Goal: Transaction & Acquisition: Purchase product/service

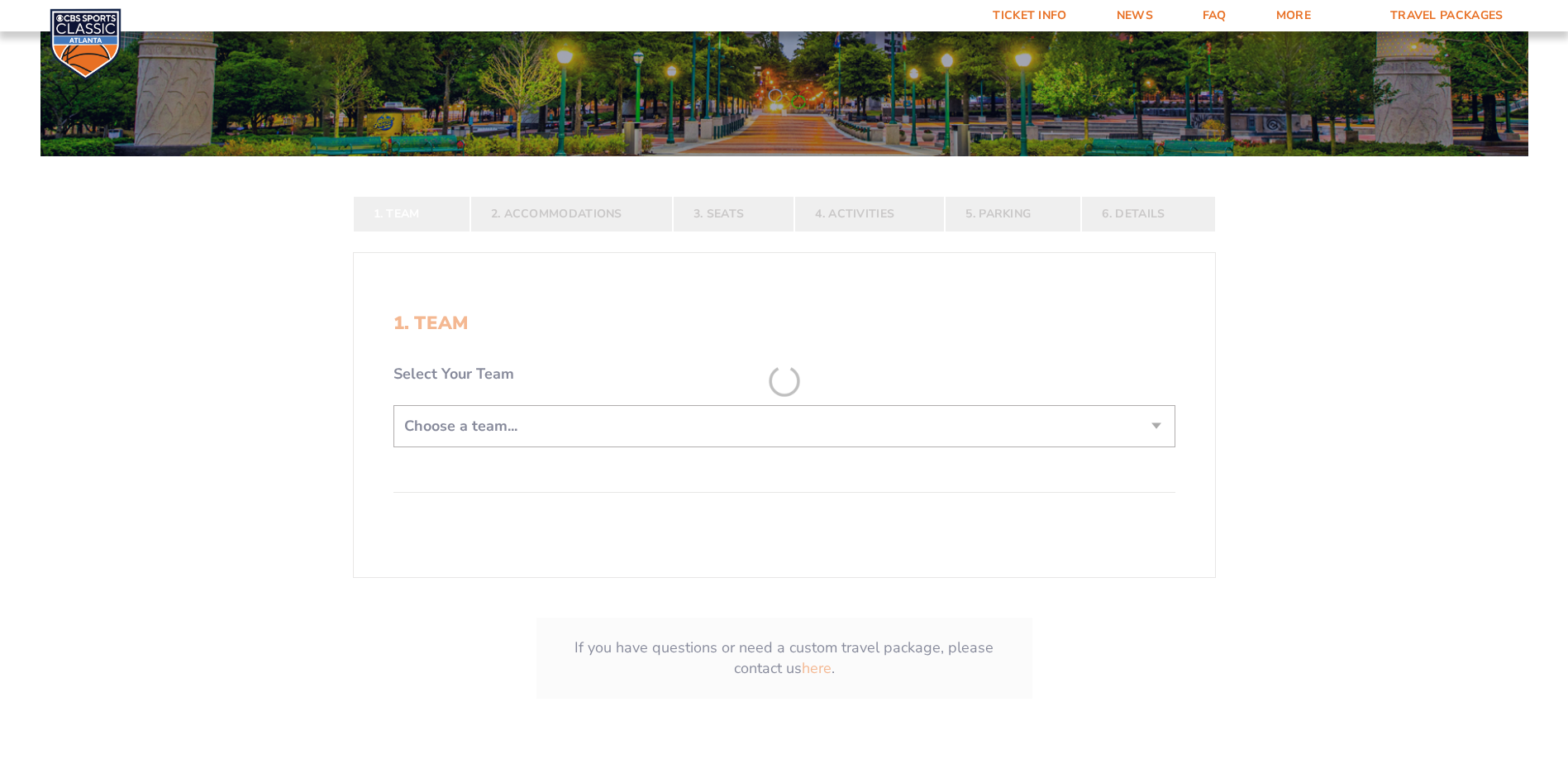
scroll to position [248, 0]
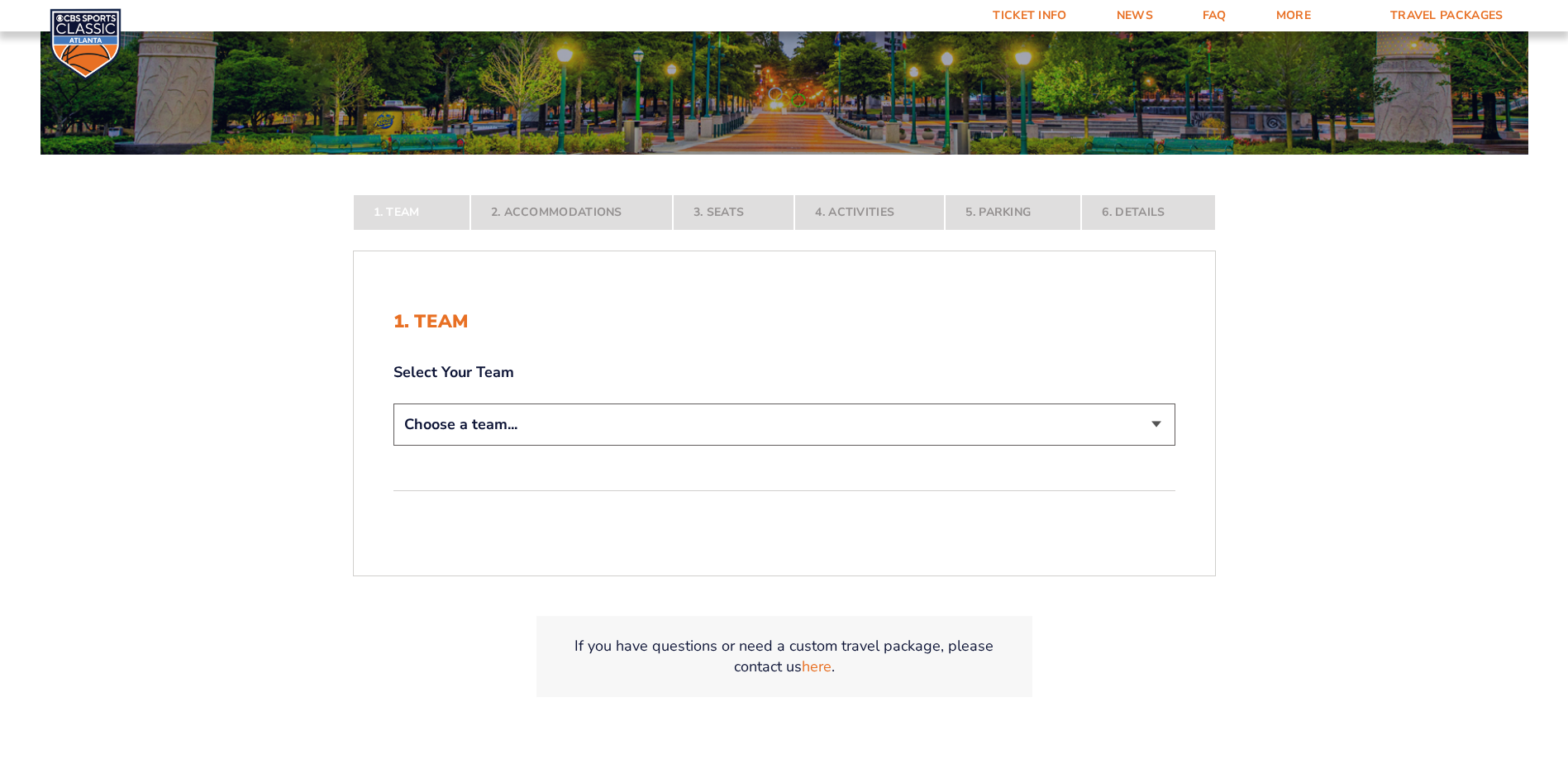
click at [590, 433] on select "Choose a team... Kentucky Wildcats Ohio State Buckeyes North Carolina Tar Heels…" at bounding box center [784, 424] width 782 height 42
select select "12956"
click at [394, 446] on select "Choose a team... Kentucky Wildcats Ohio State Buckeyes North Carolina Tar Heels…" at bounding box center [784, 424] width 782 height 42
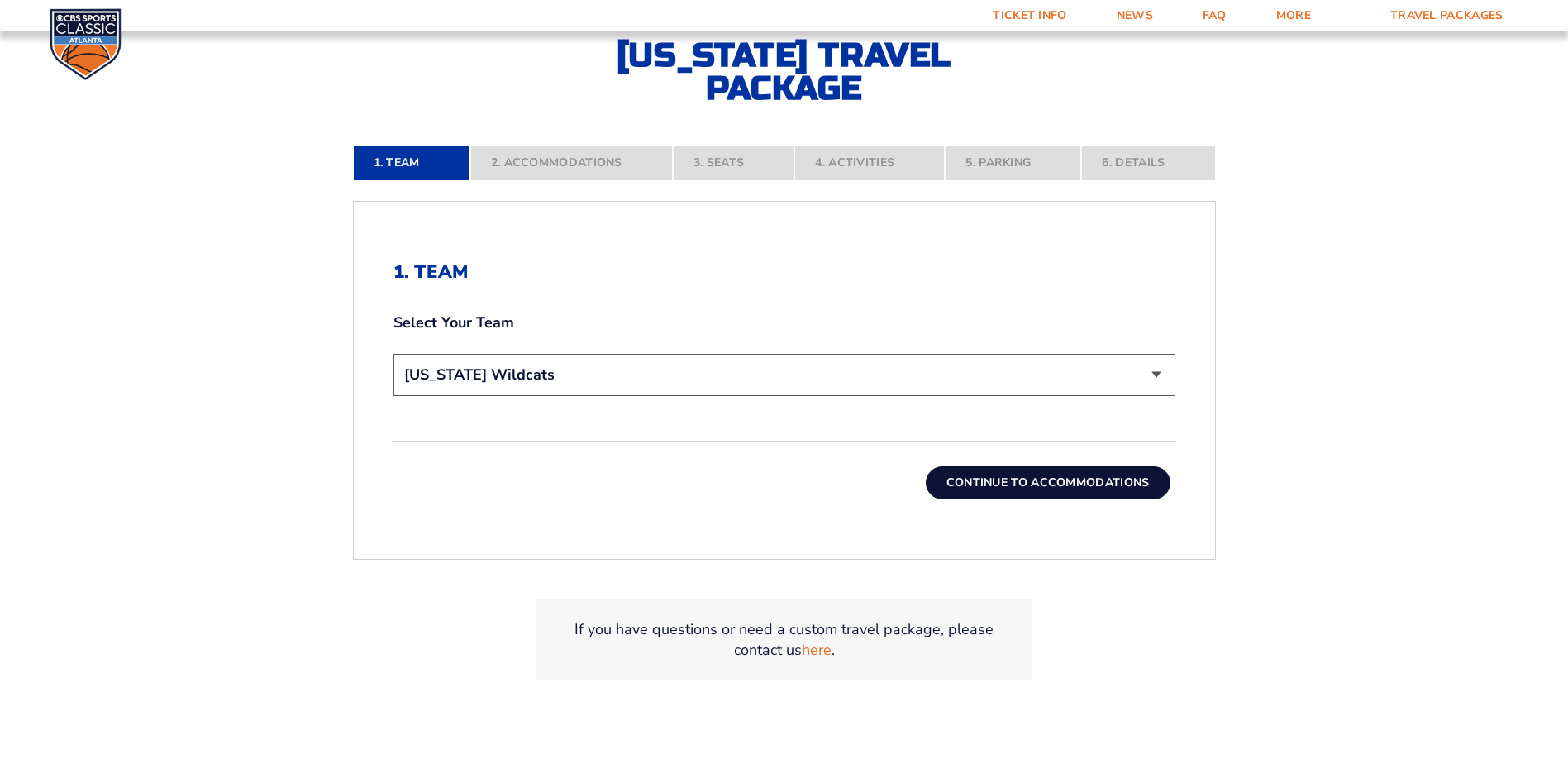
click at [1008, 474] on button "Continue To Accommodations" at bounding box center [1047, 482] width 244 height 33
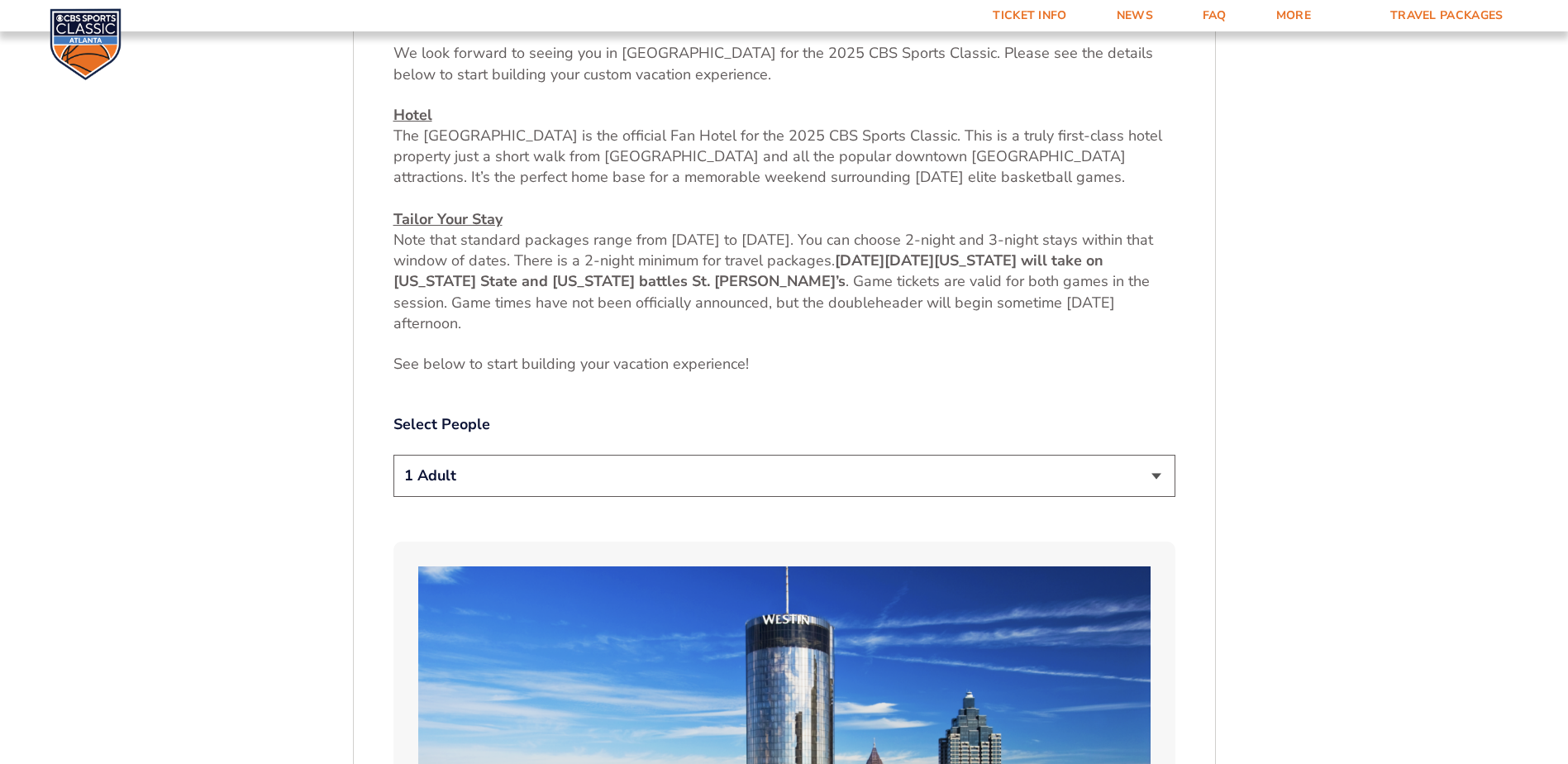
scroll to position [775, 0]
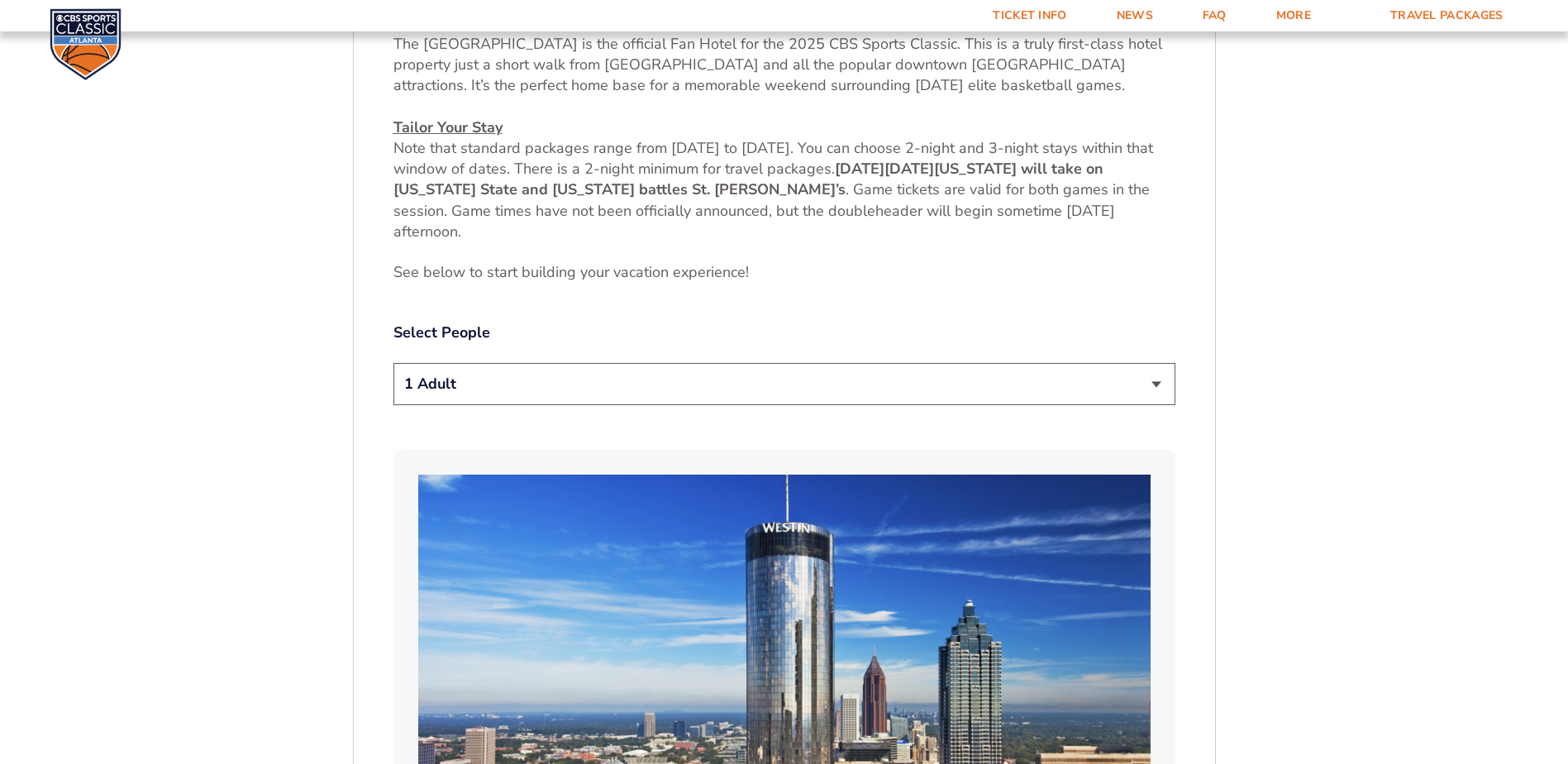
click at [718, 386] on select "1 Adult 2 Adults 3 Adults 4 Adults 2 Adults + 1 Child 2 Adults + 2 Children 2 A…" at bounding box center [784, 384] width 782 height 42
select select "3 Adults"
click at [394, 363] on select "1 Adult 2 Adults 3 Adults 4 Adults 2 Adults + 1 Child 2 Adults + 2 Children 2 A…" at bounding box center [784, 384] width 782 height 42
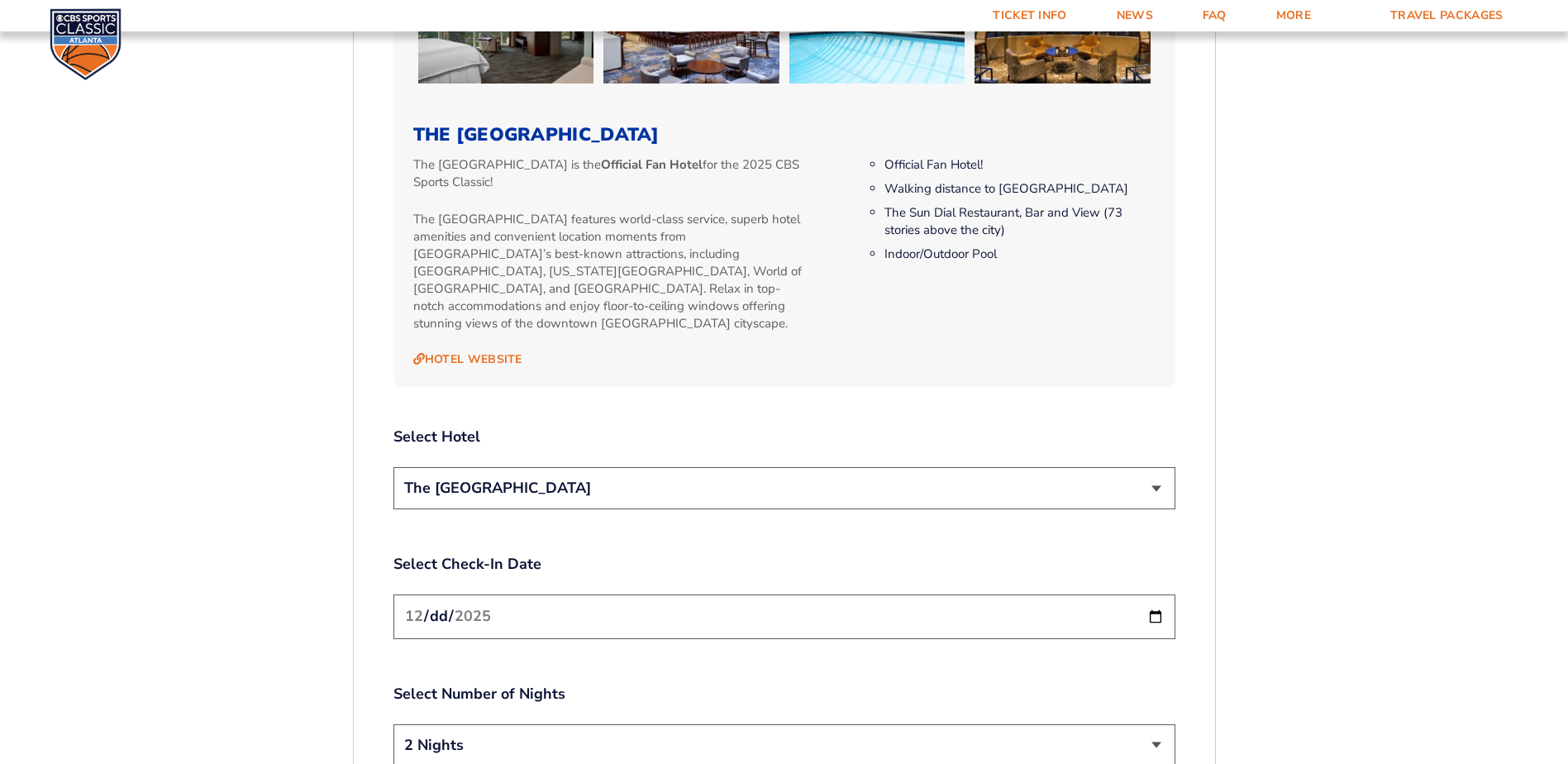
scroll to position [1767, 0]
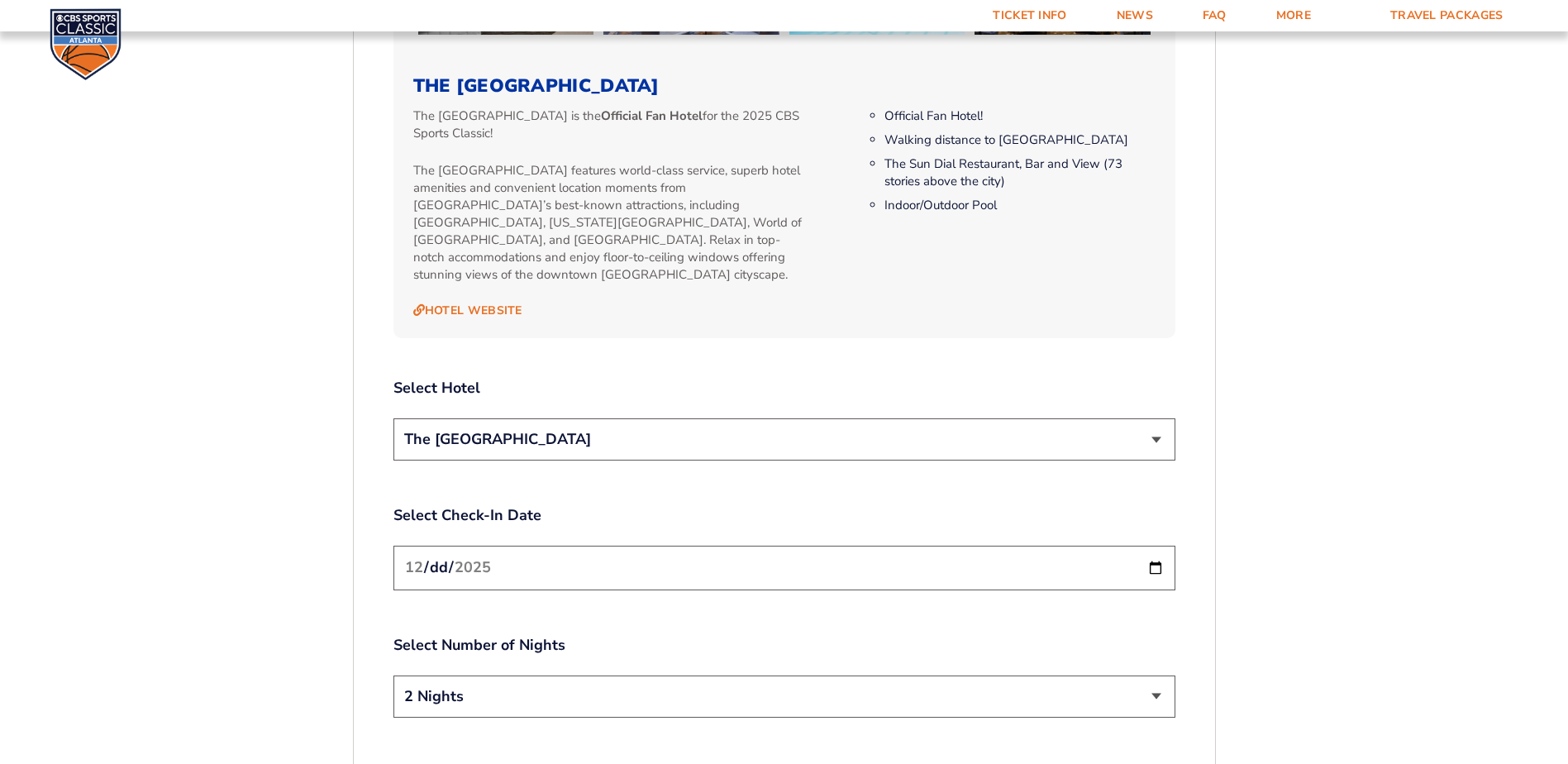
click at [635, 418] on select "The [GEOGRAPHIC_DATA]" at bounding box center [784, 439] width 782 height 42
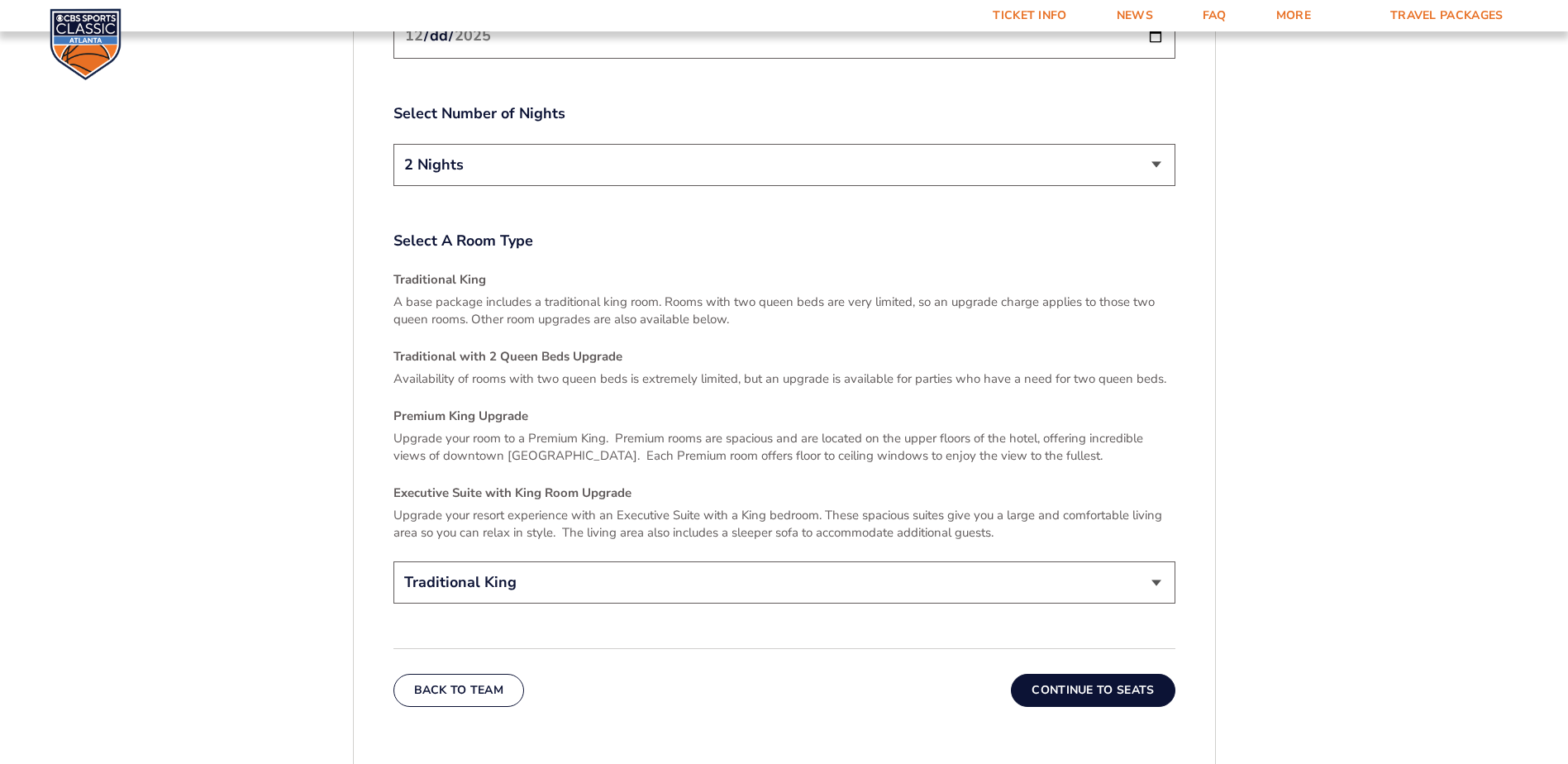
scroll to position [2345, 0]
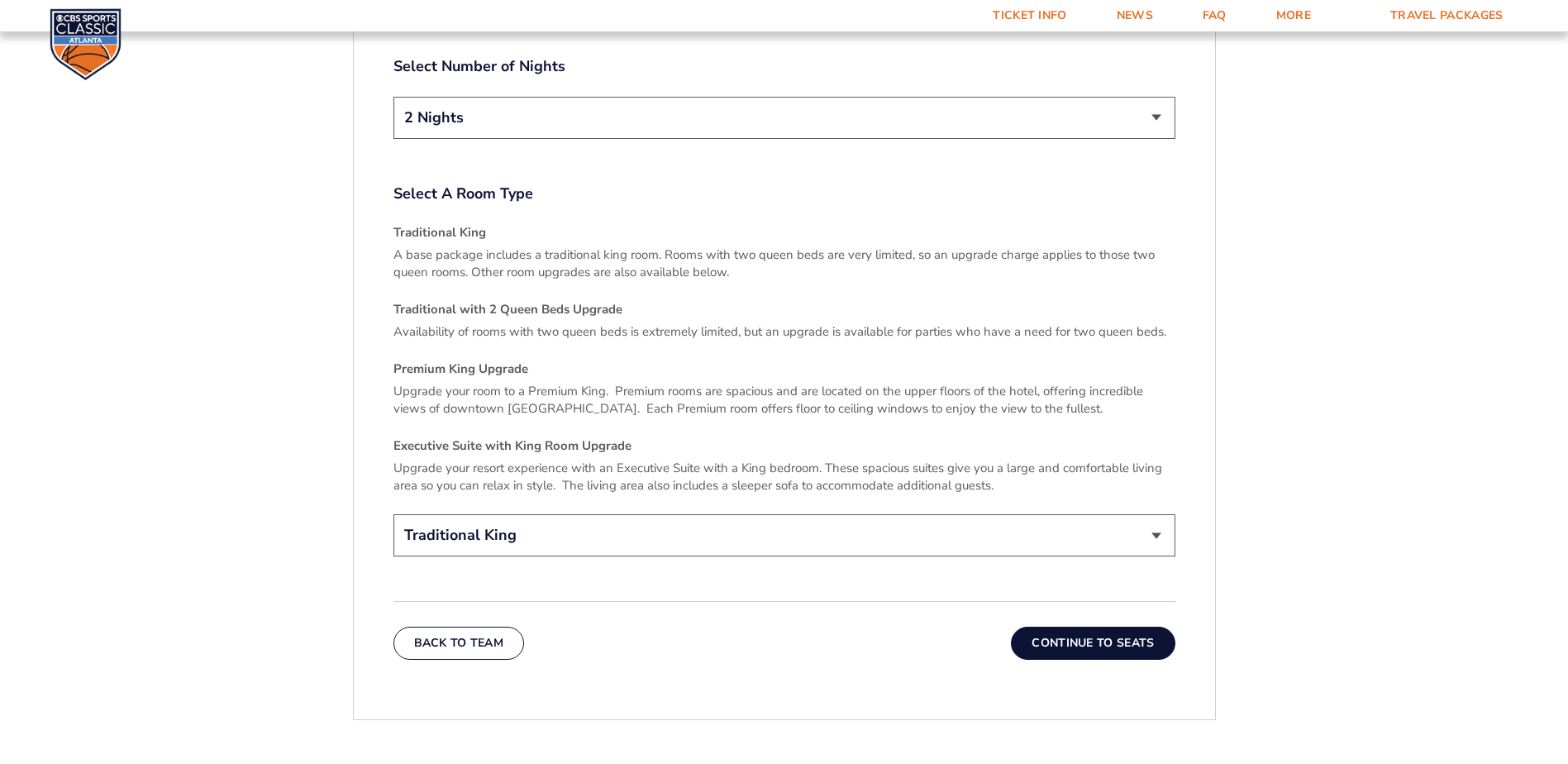
drag, startPoint x: 761, startPoint y: 521, endPoint x: 704, endPoint y: 540, distance: 60.1
click at [761, 521] on select "Traditional King Traditional with 2 Queen Beds Upgrade (+$45 per night) Premium…" at bounding box center [784, 535] width 782 height 42
select select "Traditional with 2 Queen Beds Upgrade"
click at [394, 514] on select "Traditional King Traditional with 2 Queen Beds Upgrade (+$45 per night) Premium…" at bounding box center [784, 535] width 782 height 42
click at [1075, 626] on button "Continue To Seats" at bounding box center [1093, 642] width 163 height 33
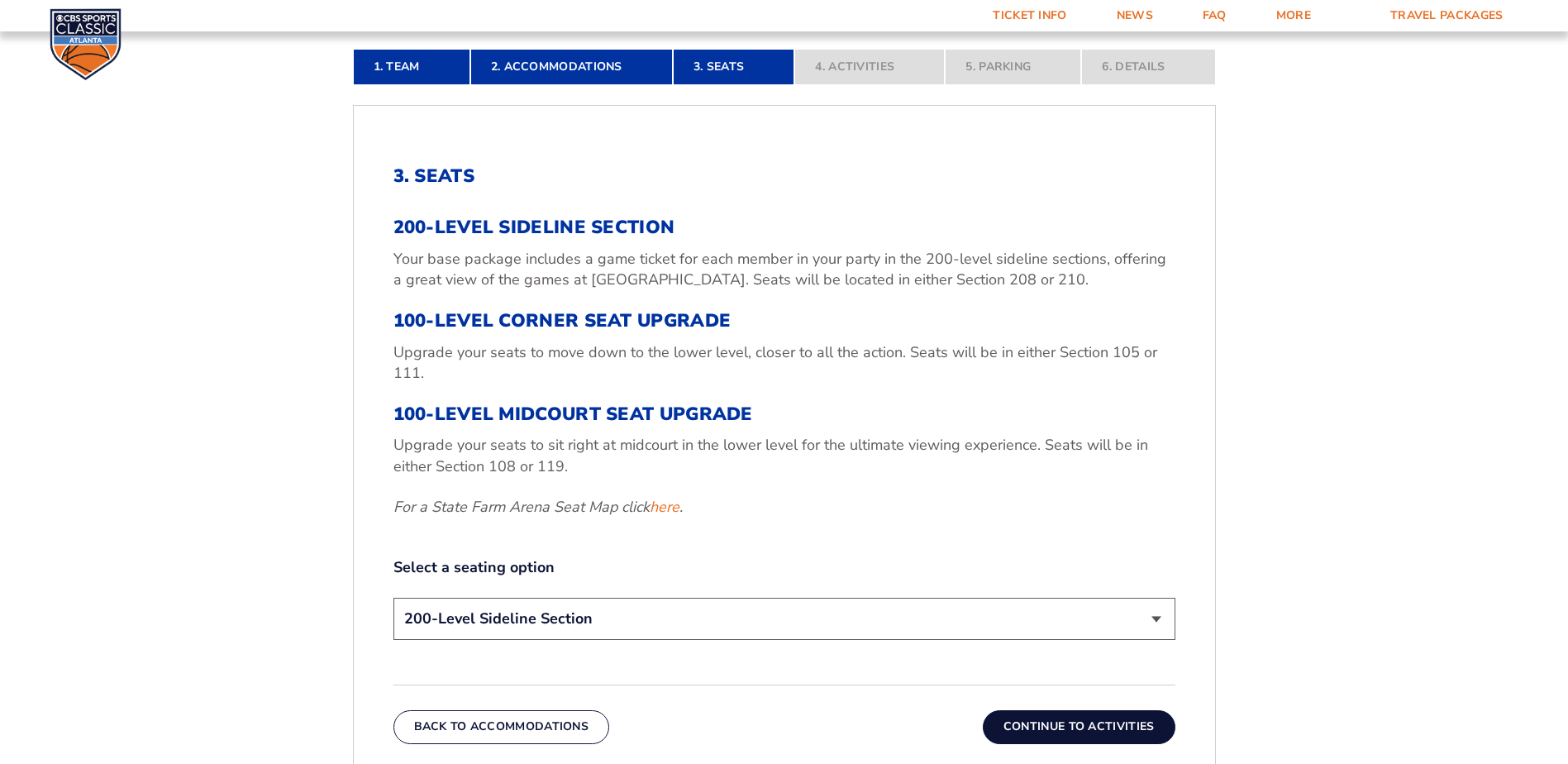
scroll to position [527, 0]
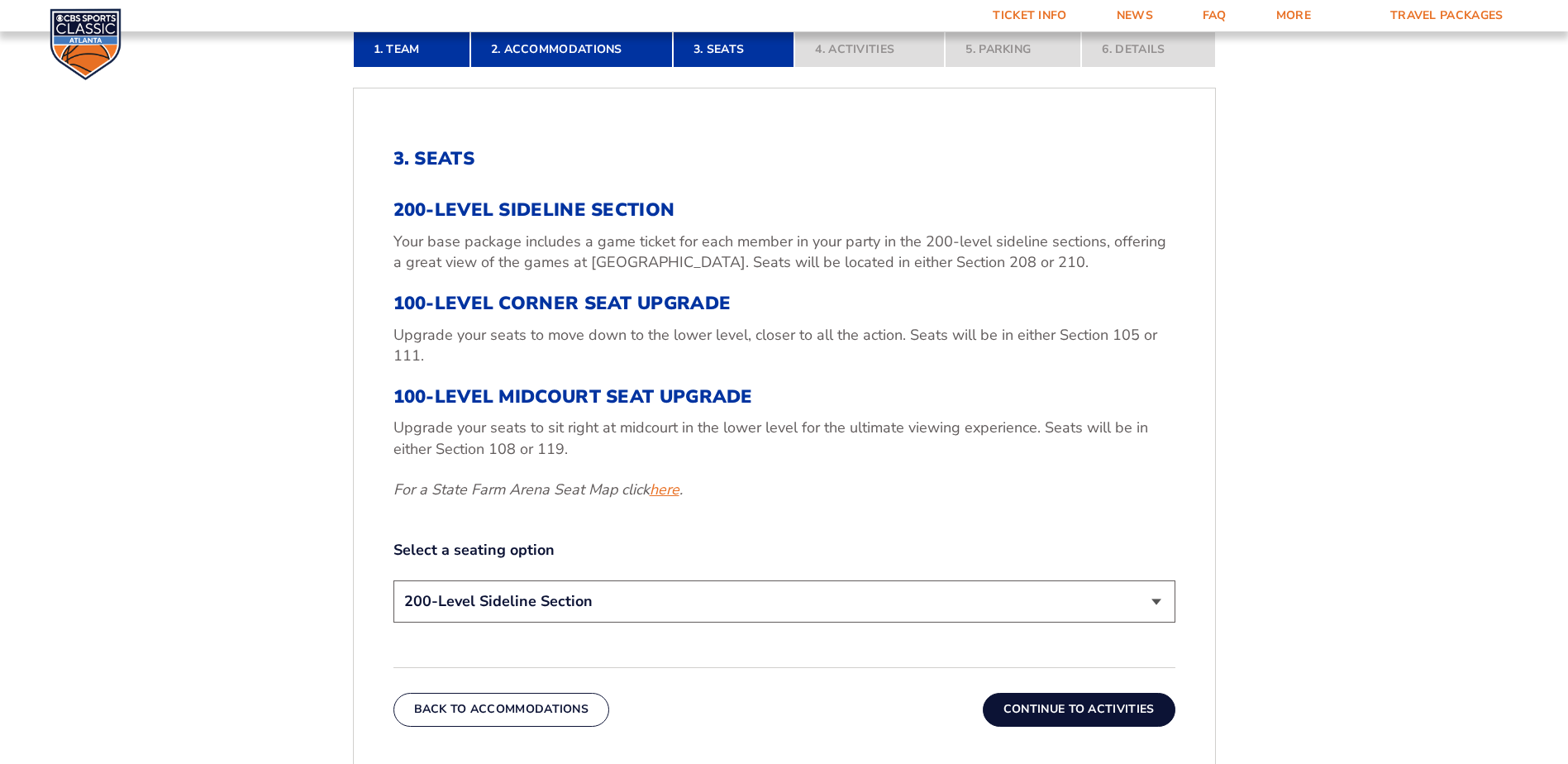
click at [668, 490] on link "here" at bounding box center [665, 489] width 30 height 20
click at [525, 595] on select "200-Level Sideline Section 100-Level Corner Seat Upgrade (+$120 per person) 100…" at bounding box center [784, 601] width 782 height 42
select select "100-Level Midcourt Seat Upgrade"
click at [394, 580] on select "200-Level Sideline Section 100-Level Corner Seat Upgrade (+$120 per person) 100…" at bounding box center [784, 601] width 782 height 42
click at [1085, 711] on button "Continue To Activities" at bounding box center [1079, 709] width 193 height 33
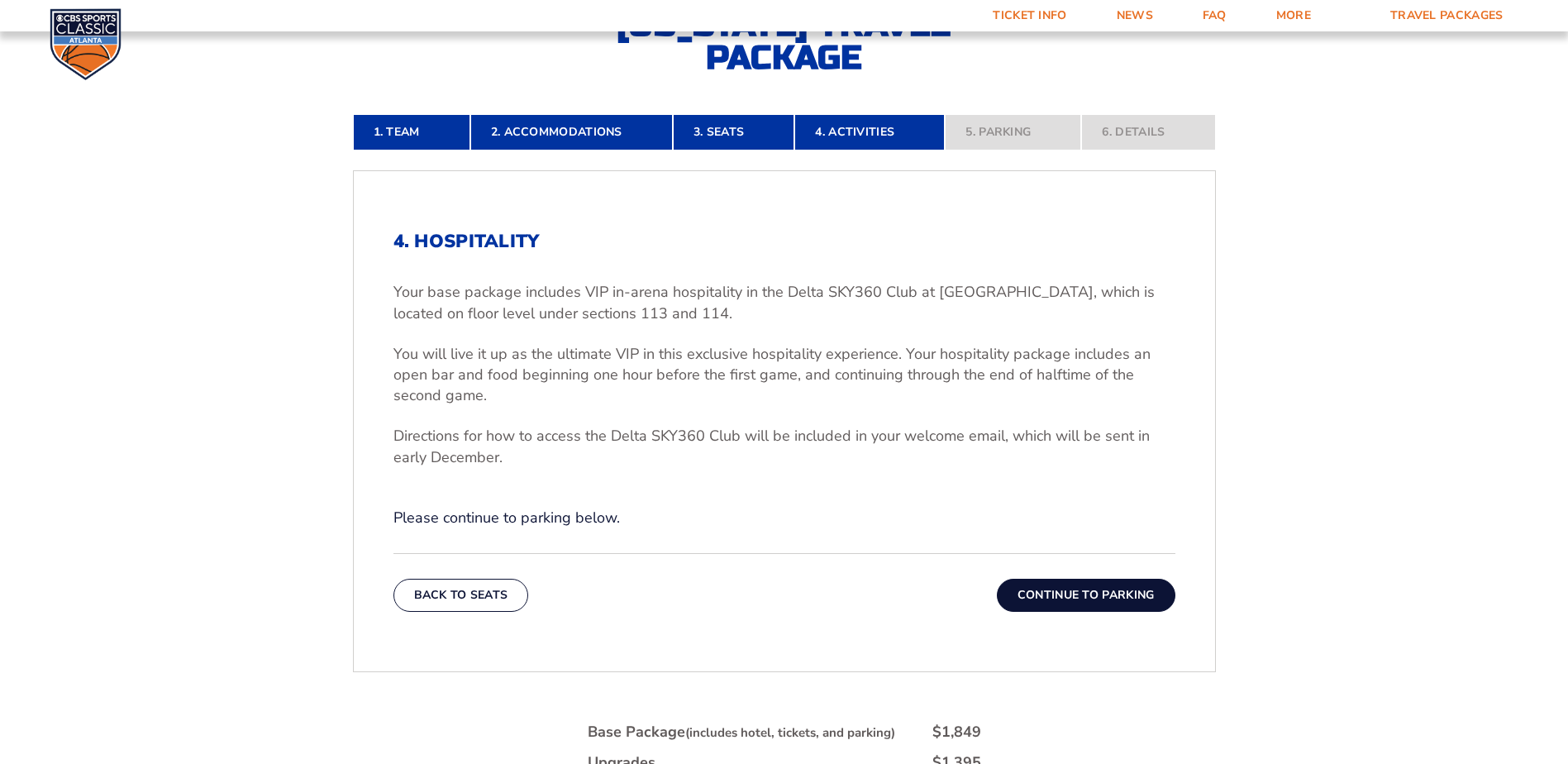
click at [1047, 597] on button "Continue To Parking" at bounding box center [1086, 594] width 179 height 33
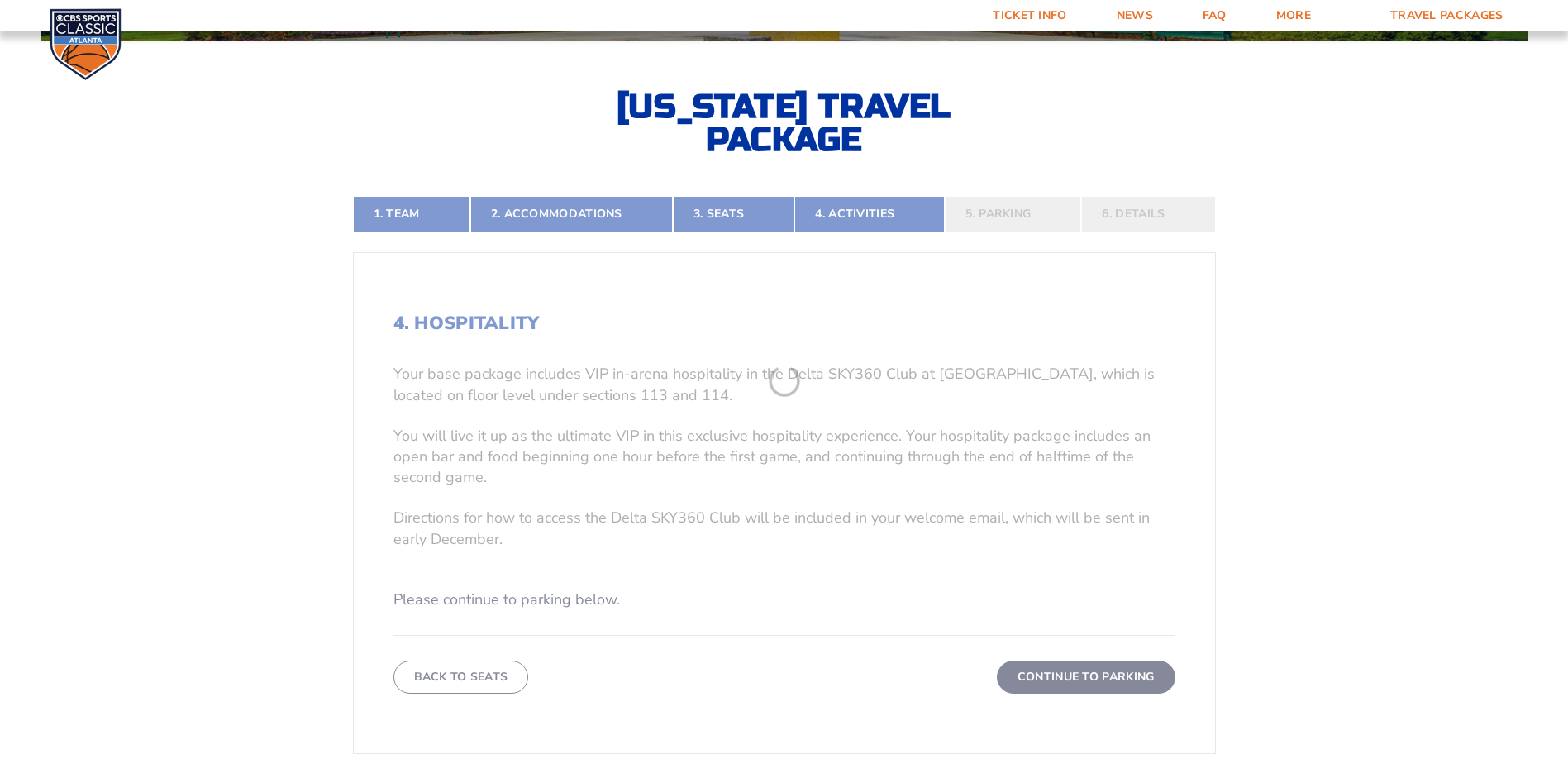
scroll to position [362, 0]
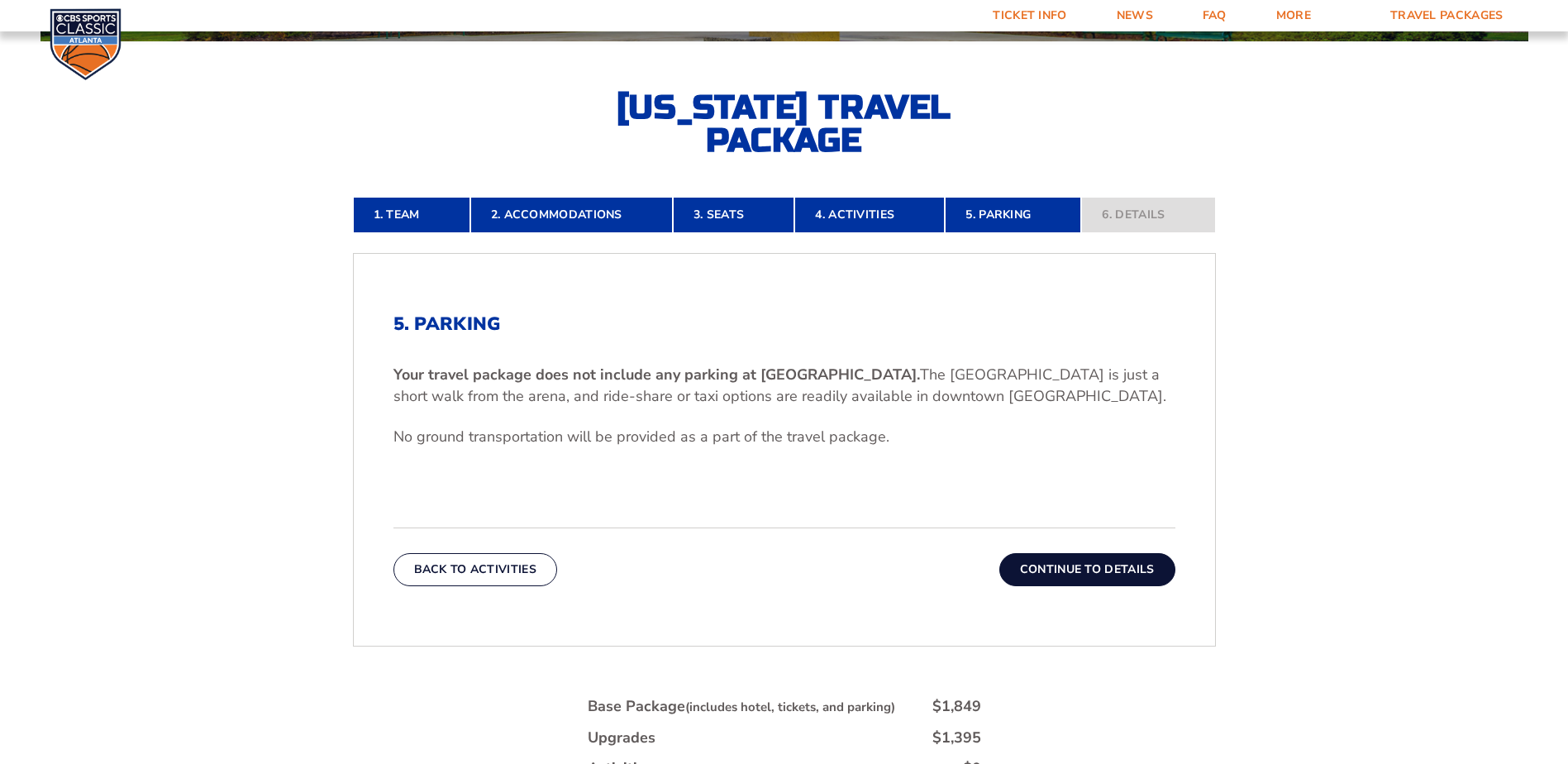
click at [1089, 564] on button "Continue To Details" at bounding box center [1087, 569] width 176 height 33
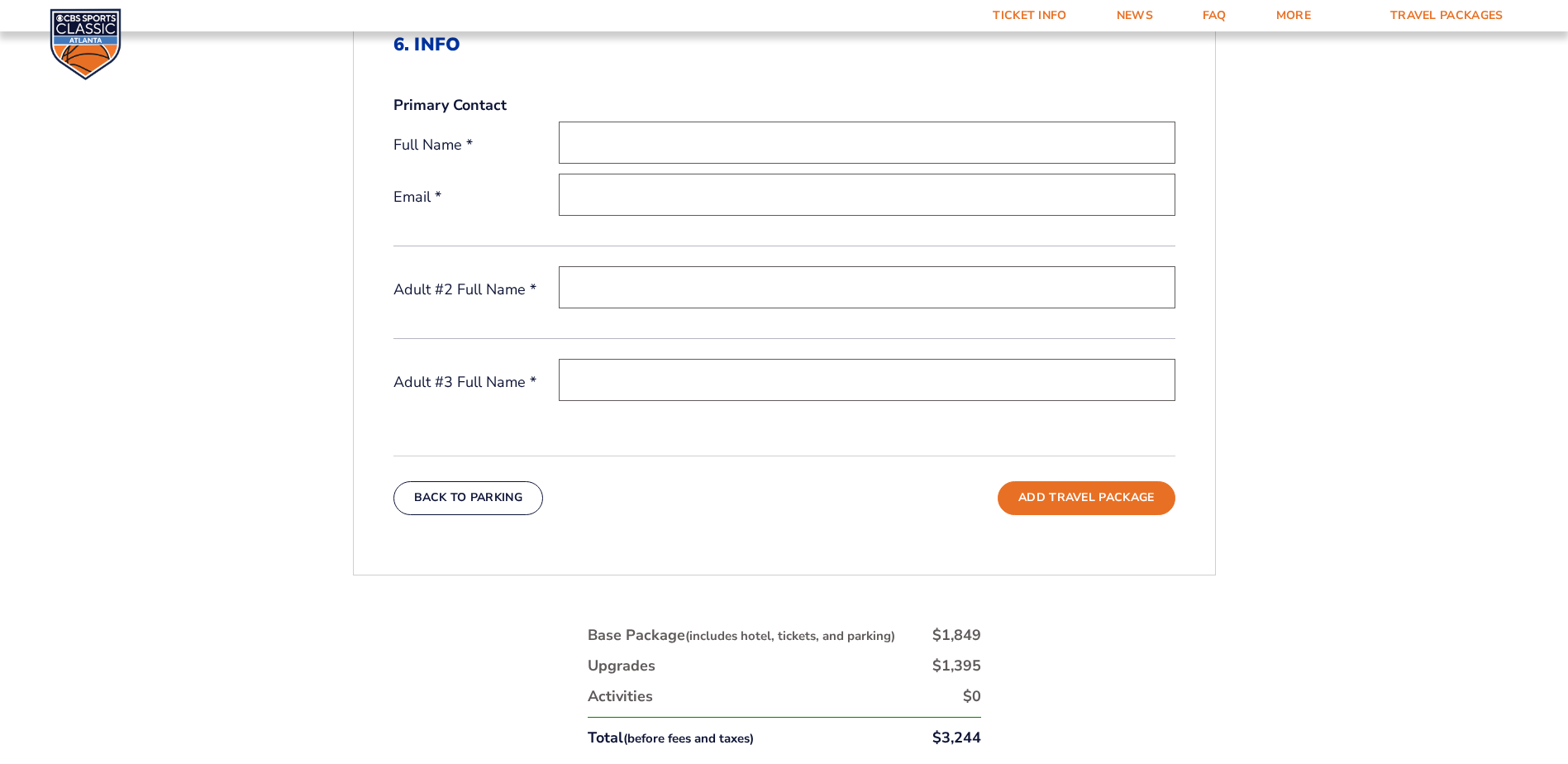
scroll to position [578, 0]
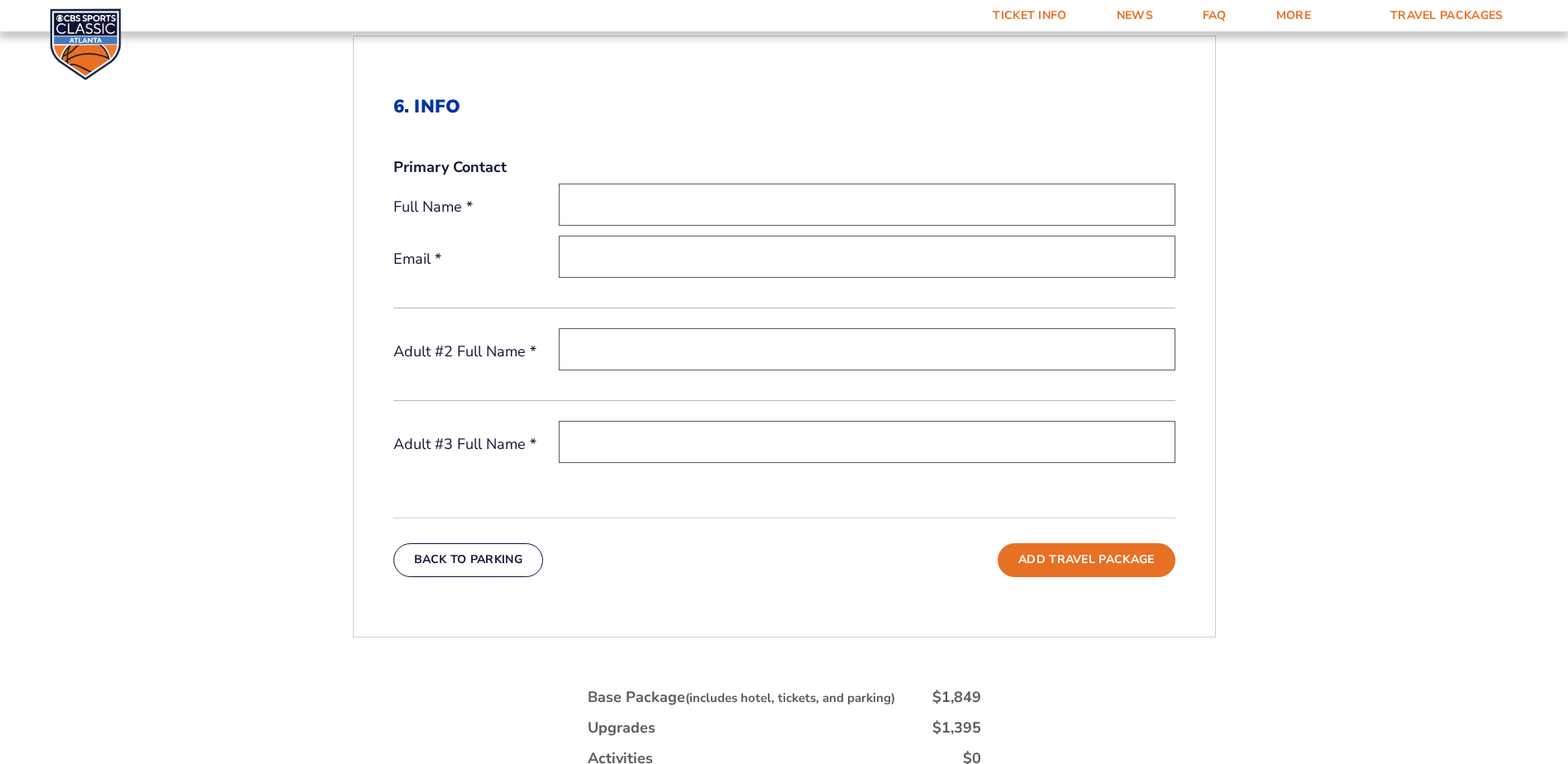
click at [659, 204] on input "text" at bounding box center [867, 204] width 617 height 42
type input "Courtney Montague"
type input "ccmontague@yahoo.com"
type input "Malinda Mccauley"
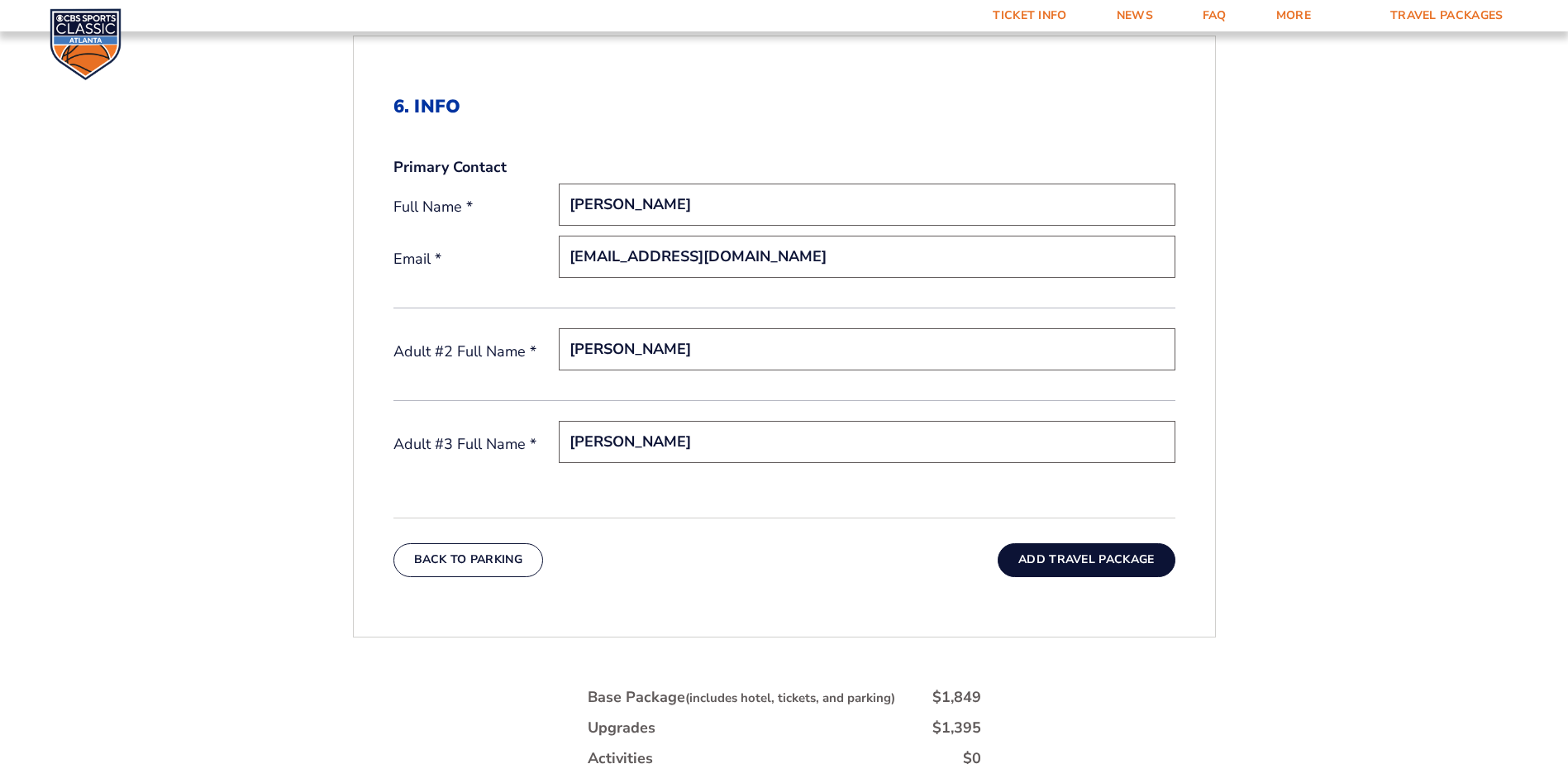
type input "Edward Montague"
click at [1079, 563] on button "Add Travel Package" at bounding box center [1086, 559] width 177 height 33
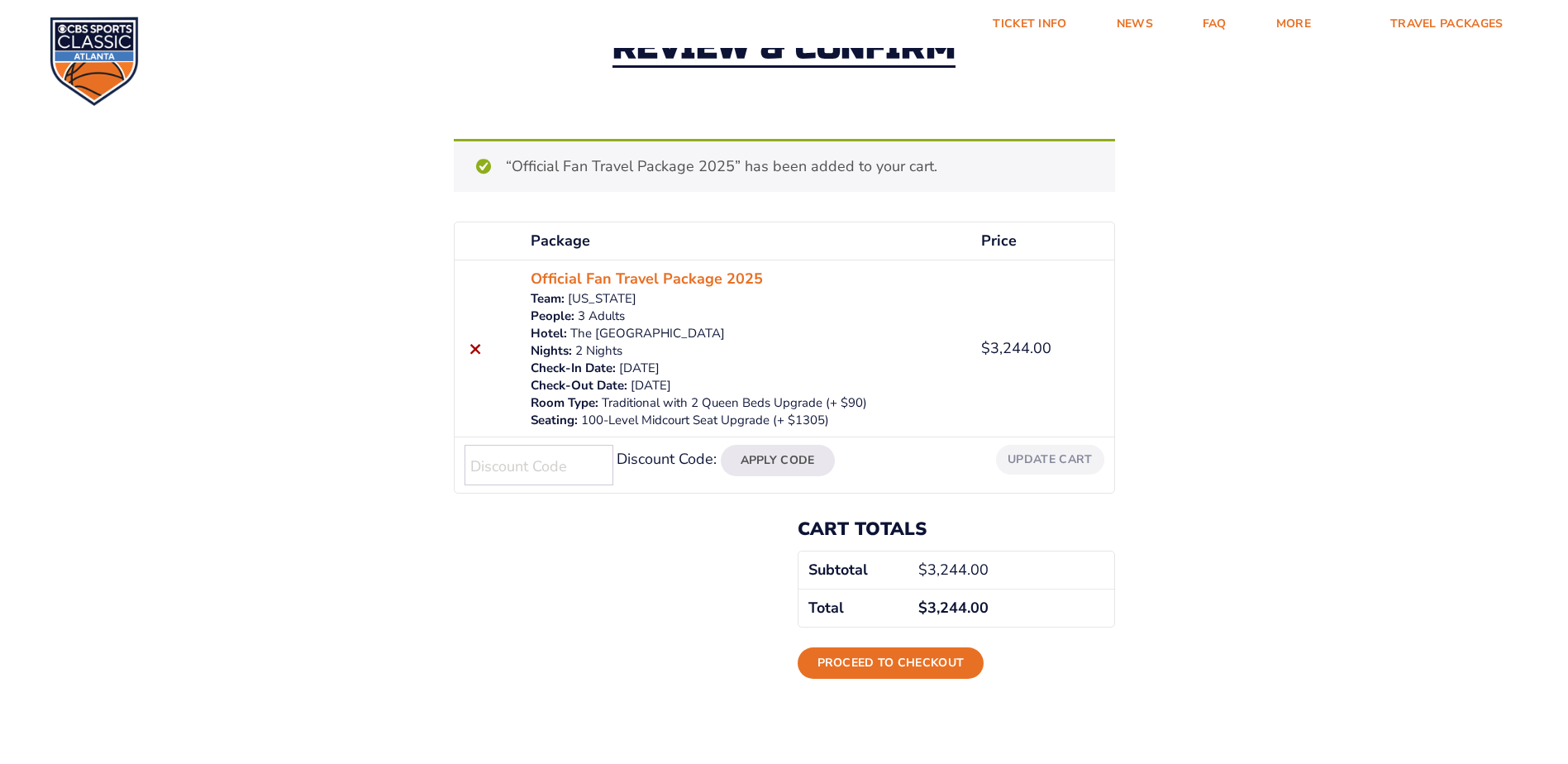
scroll to position [83, 0]
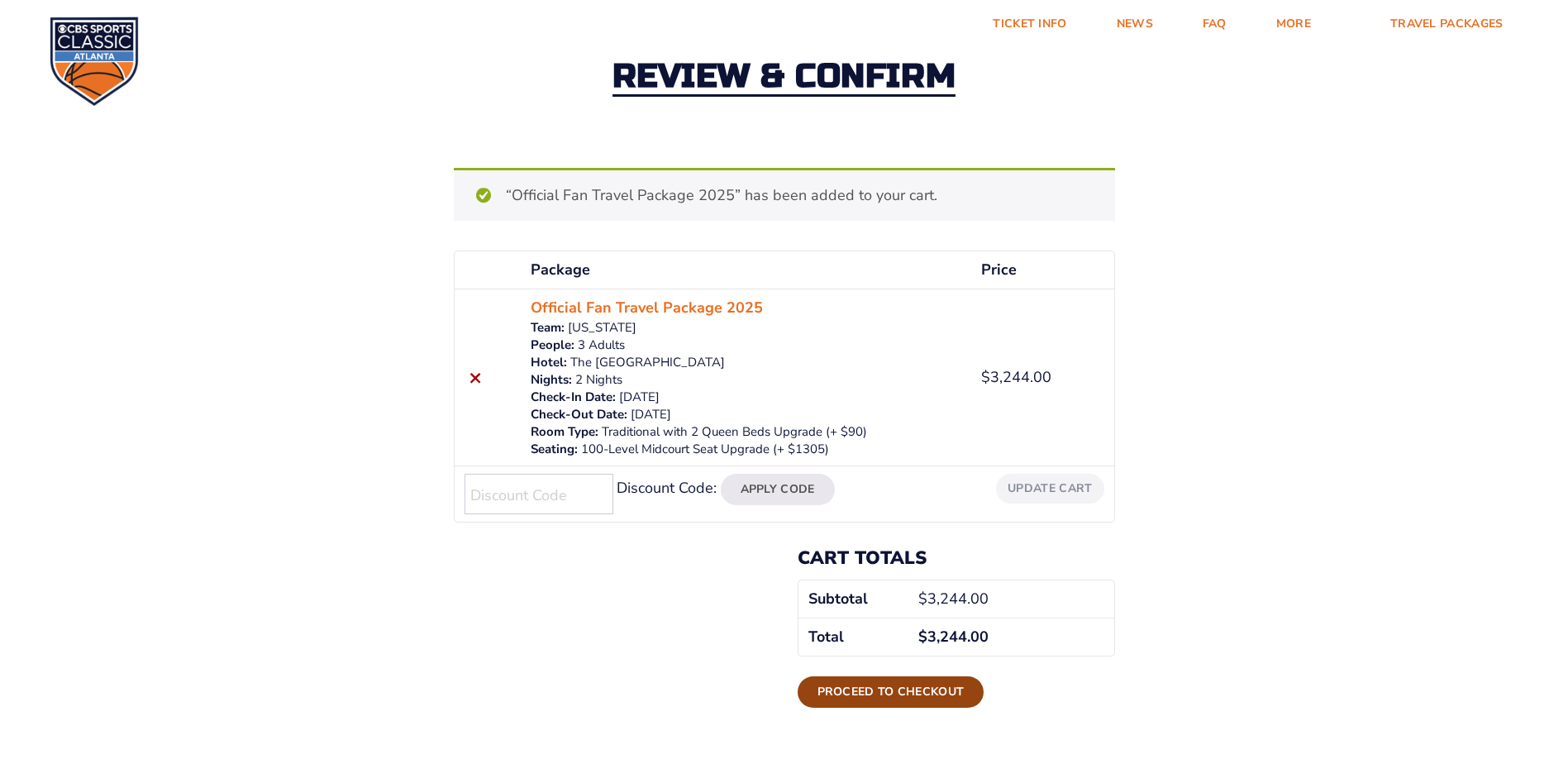
click at [912, 686] on link "Proceed to checkout" at bounding box center [891, 691] width 187 height 31
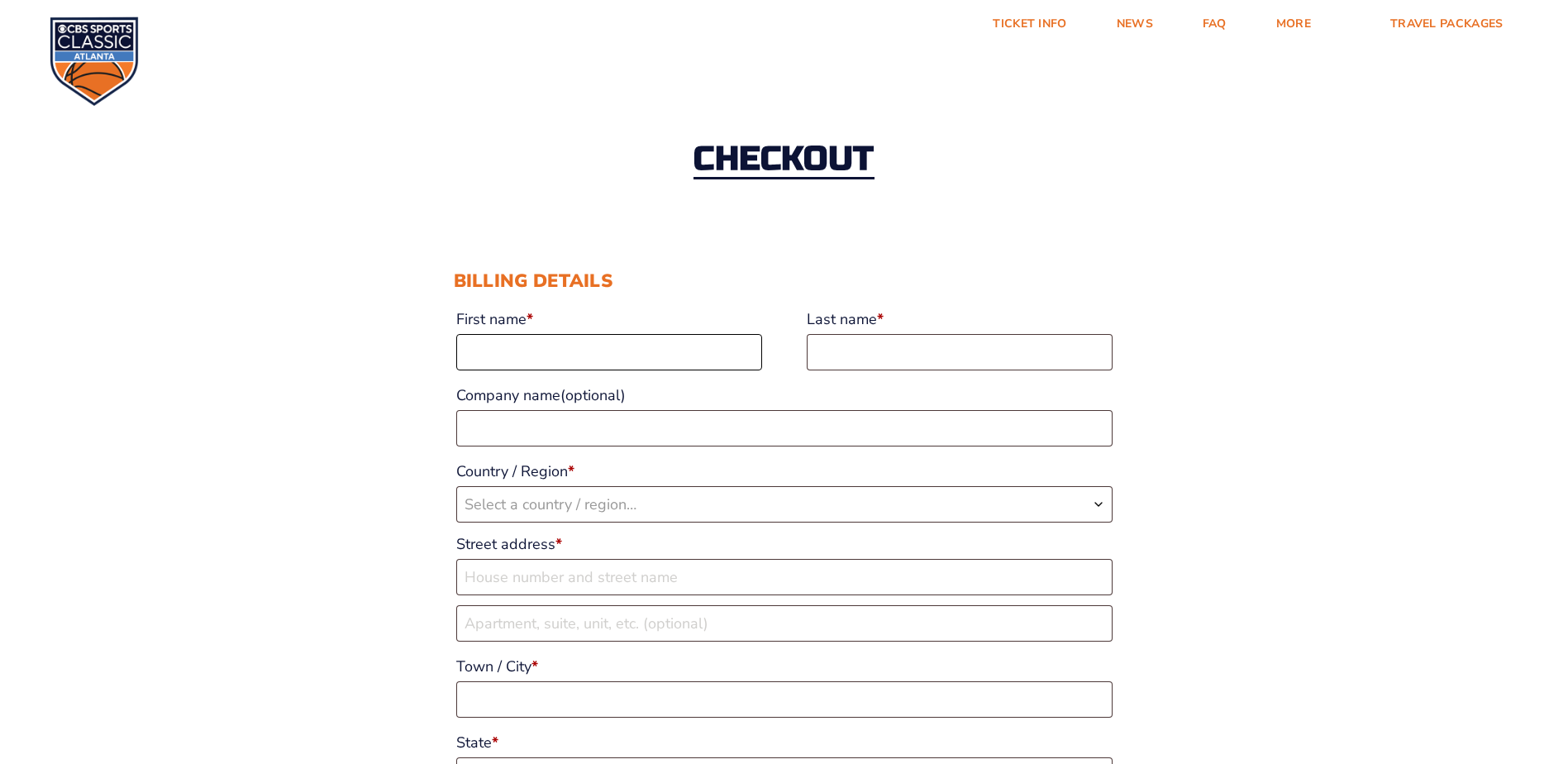
click at [605, 354] on input "First name *" at bounding box center [609, 352] width 306 height 36
drag, startPoint x: 695, startPoint y: 352, endPoint x: 525, endPoint y: 347, distance: 170.1
click at [525, 347] on input "Courtney Montague" at bounding box center [609, 352] width 306 height 36
type input "Courtney"
click at [859, 356] on input "Last name *" at bounding box center [959, 352] width 306 height 36
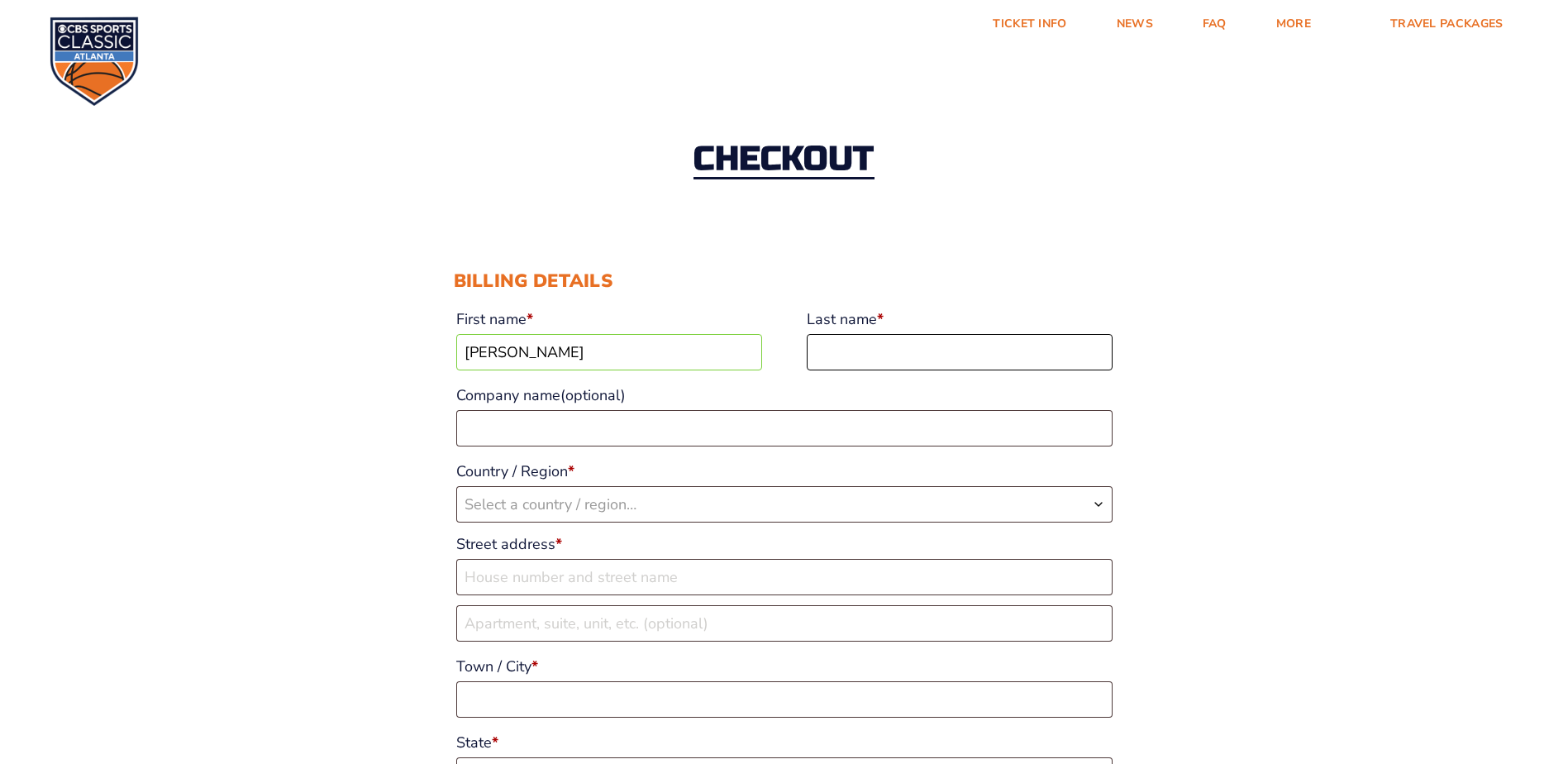
paste input "Montague"
click at [821, 353] on input "Montague" at bounding box center [959, 352] width 306 height 36
type input "Montague"
click at [550, 506] on span "Select a country / region…" at bounding box center [551, 505] width 172 height 20
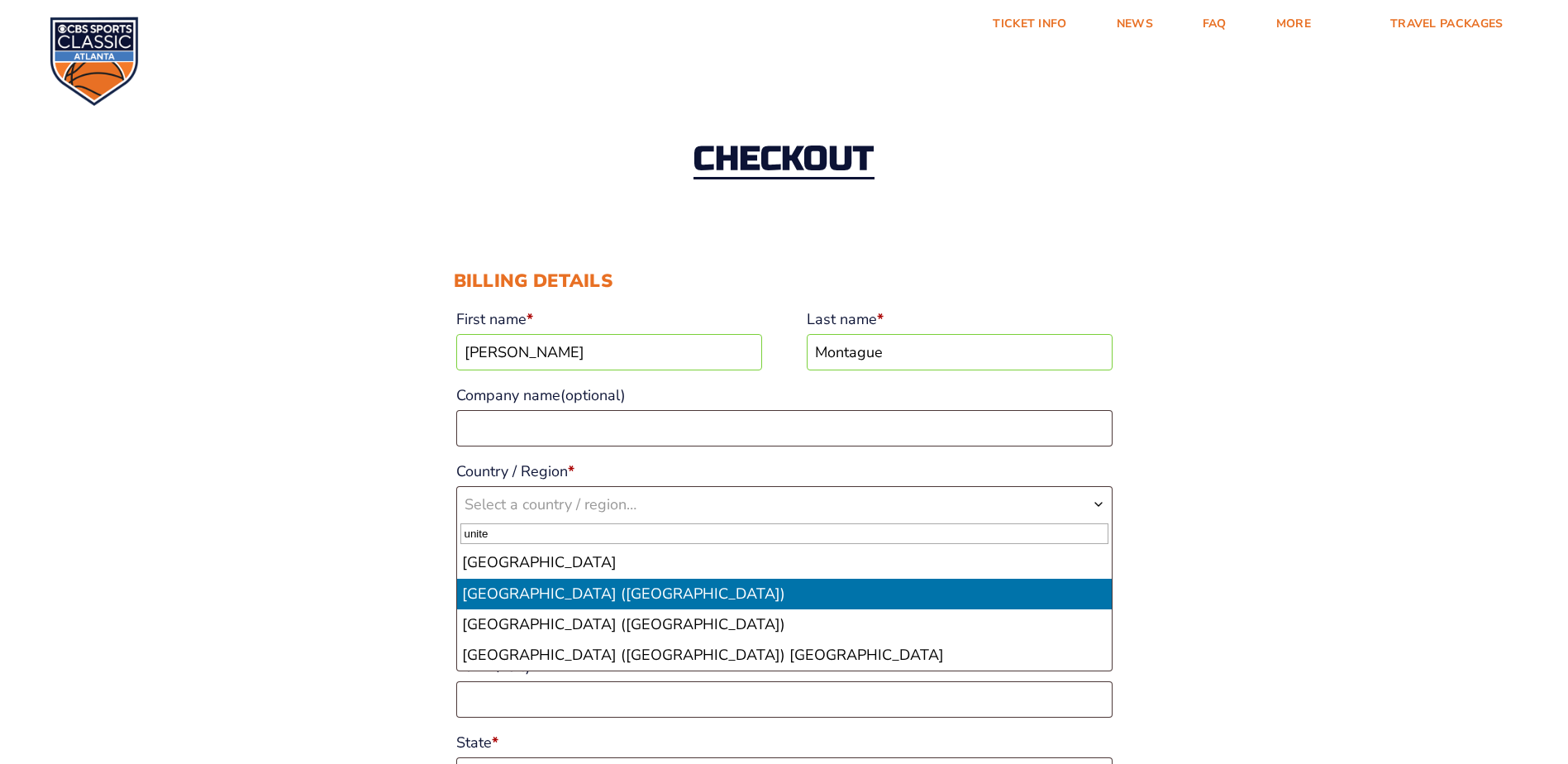
type input "unite"
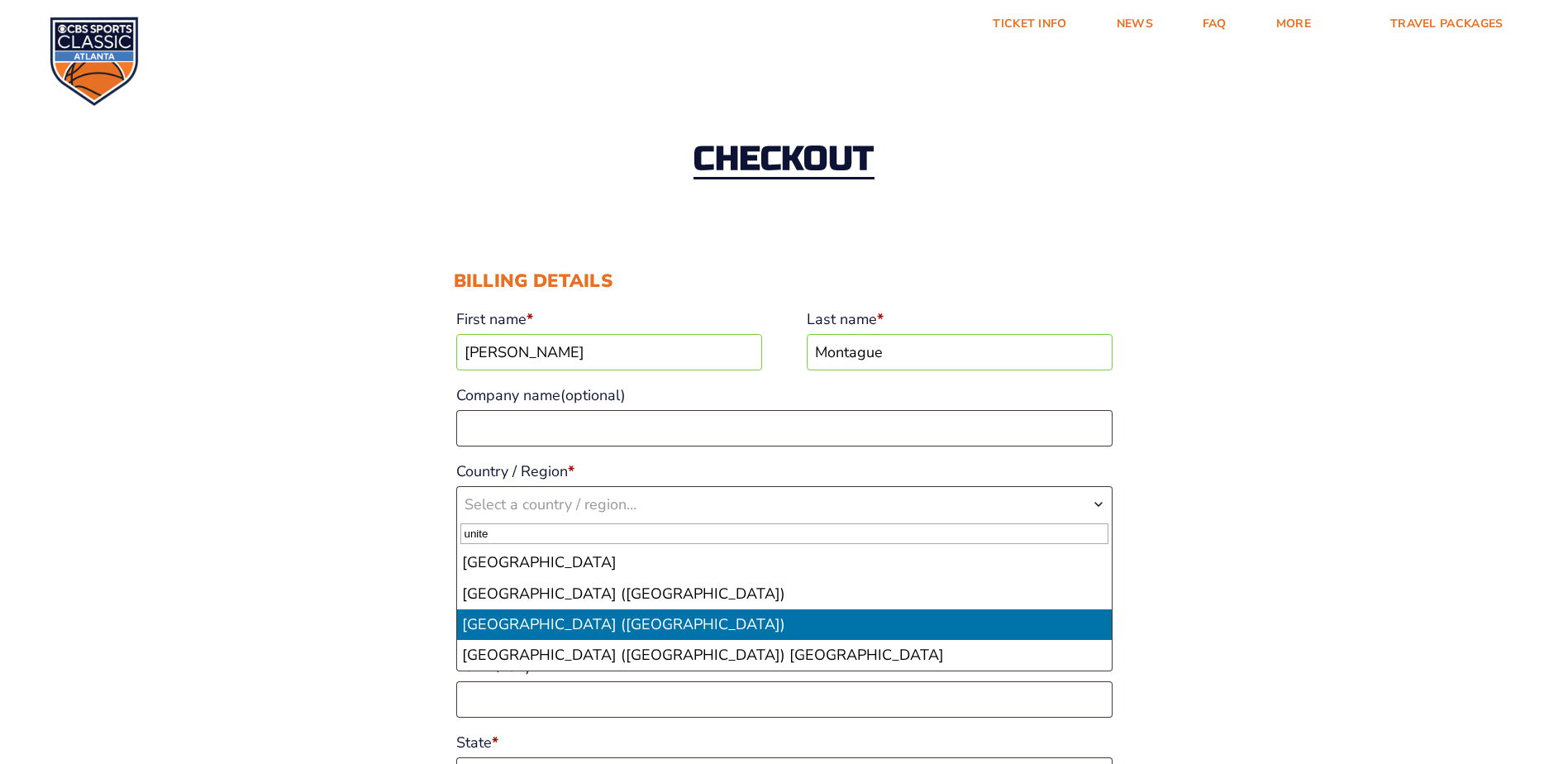
select select "US"
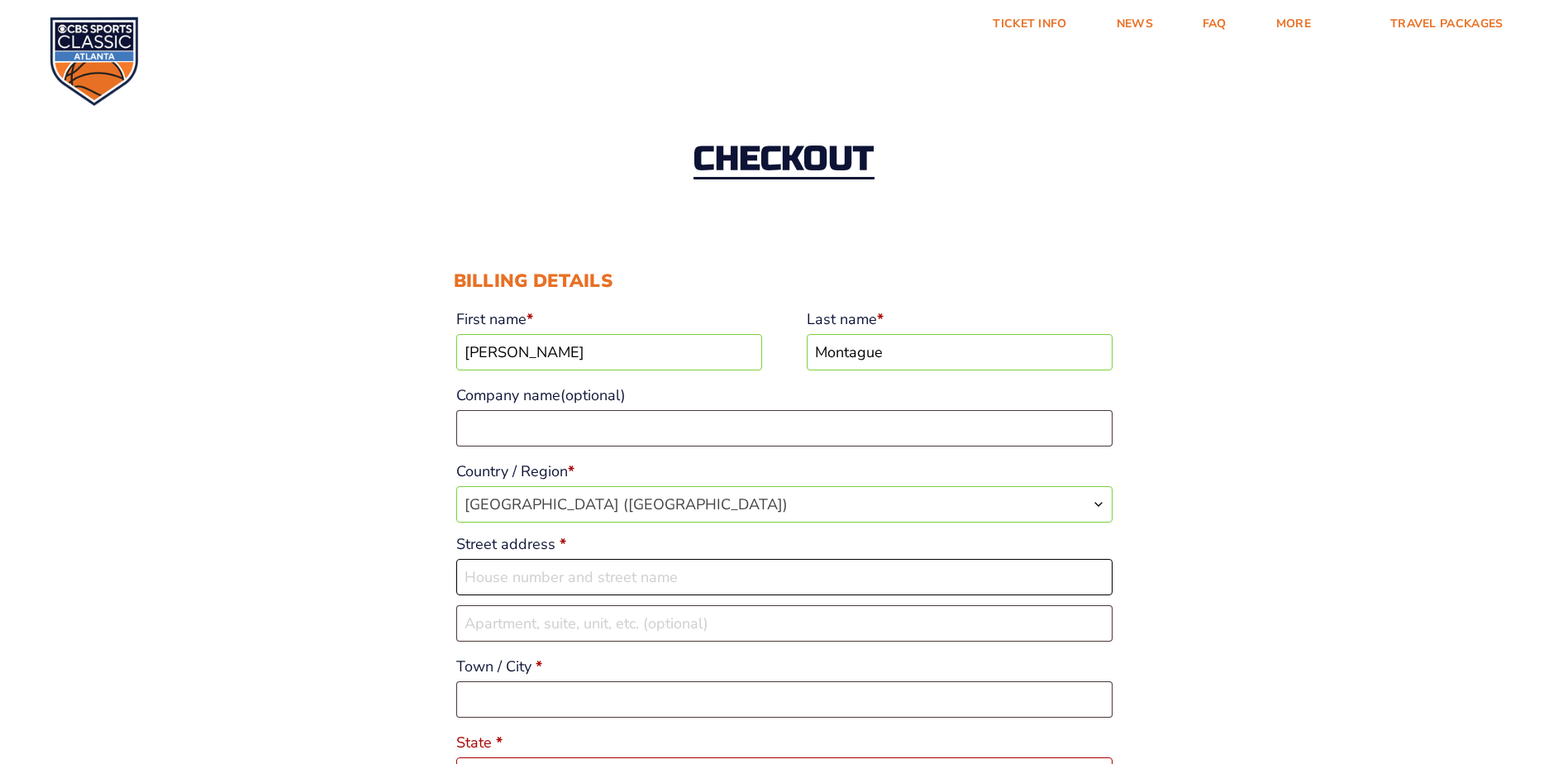
click at [558, 581] on input "Street address *" at bounding box center [784, 577] width 657 height 36
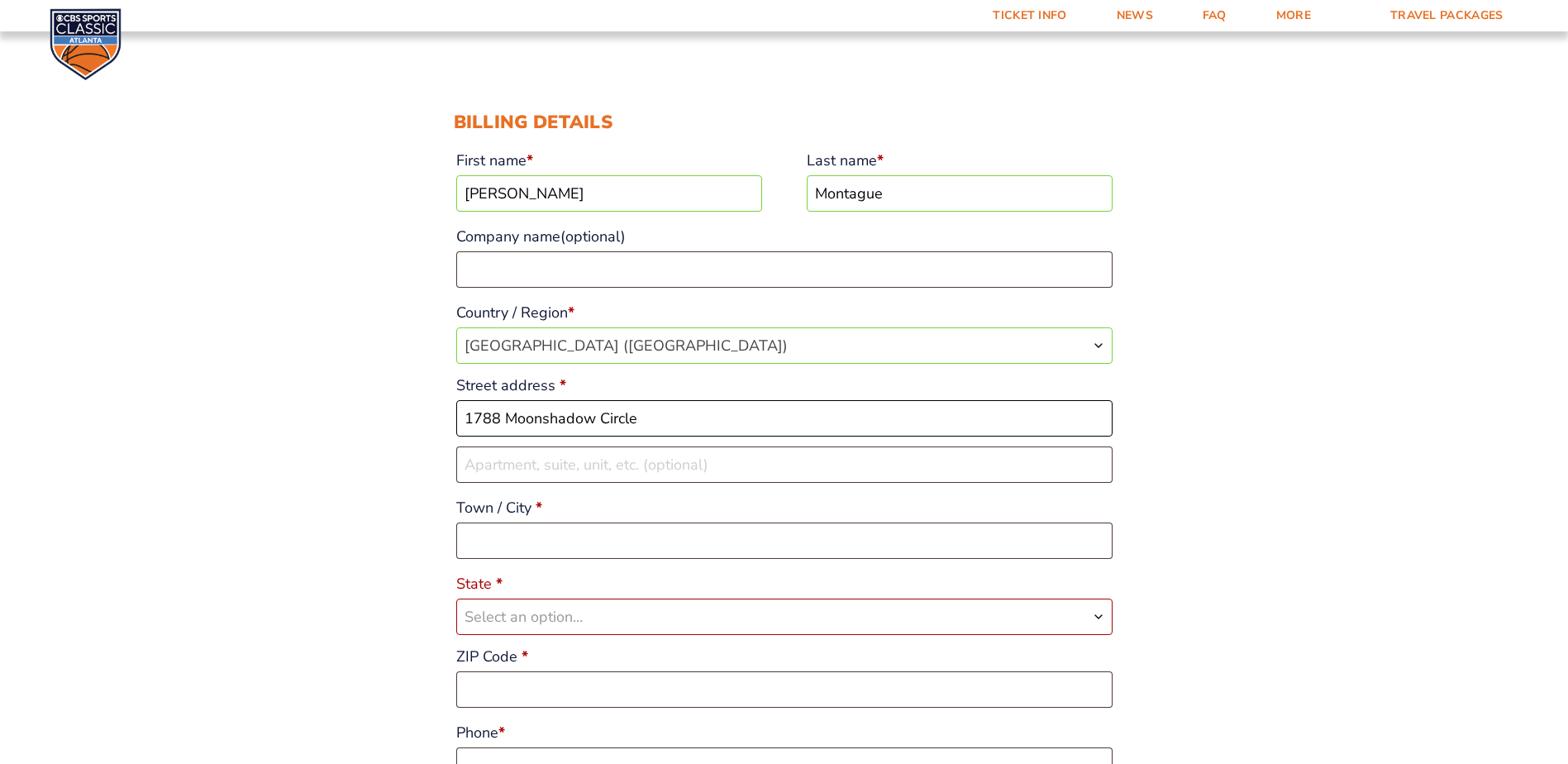
scroll to position [165, 0]
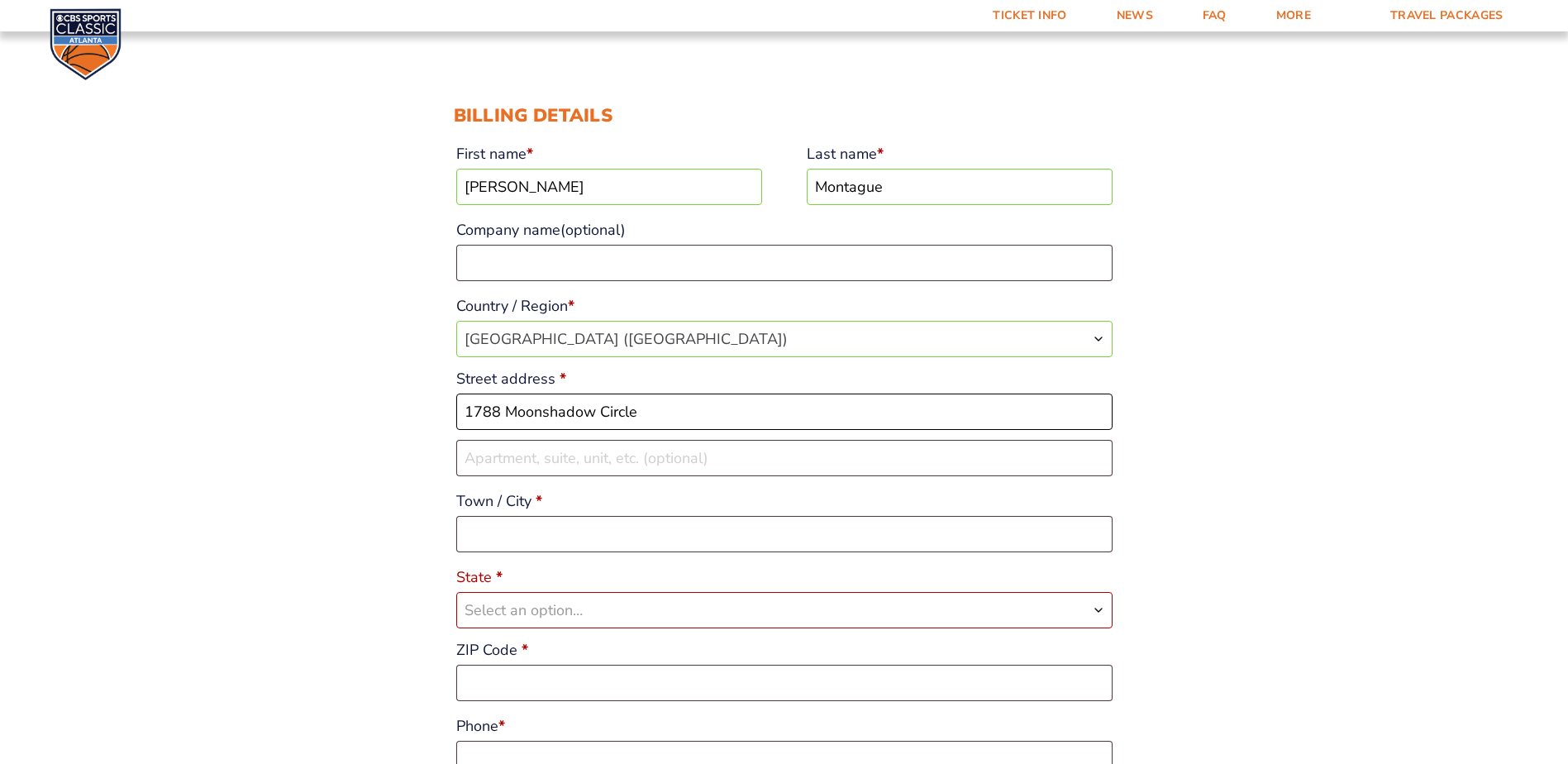
type input "1788 Moonshadow Circle"
click at [525, 534] on input "Town / City *" at bounding box center [784, 534] width 657 height 36
type input "Camarillo"
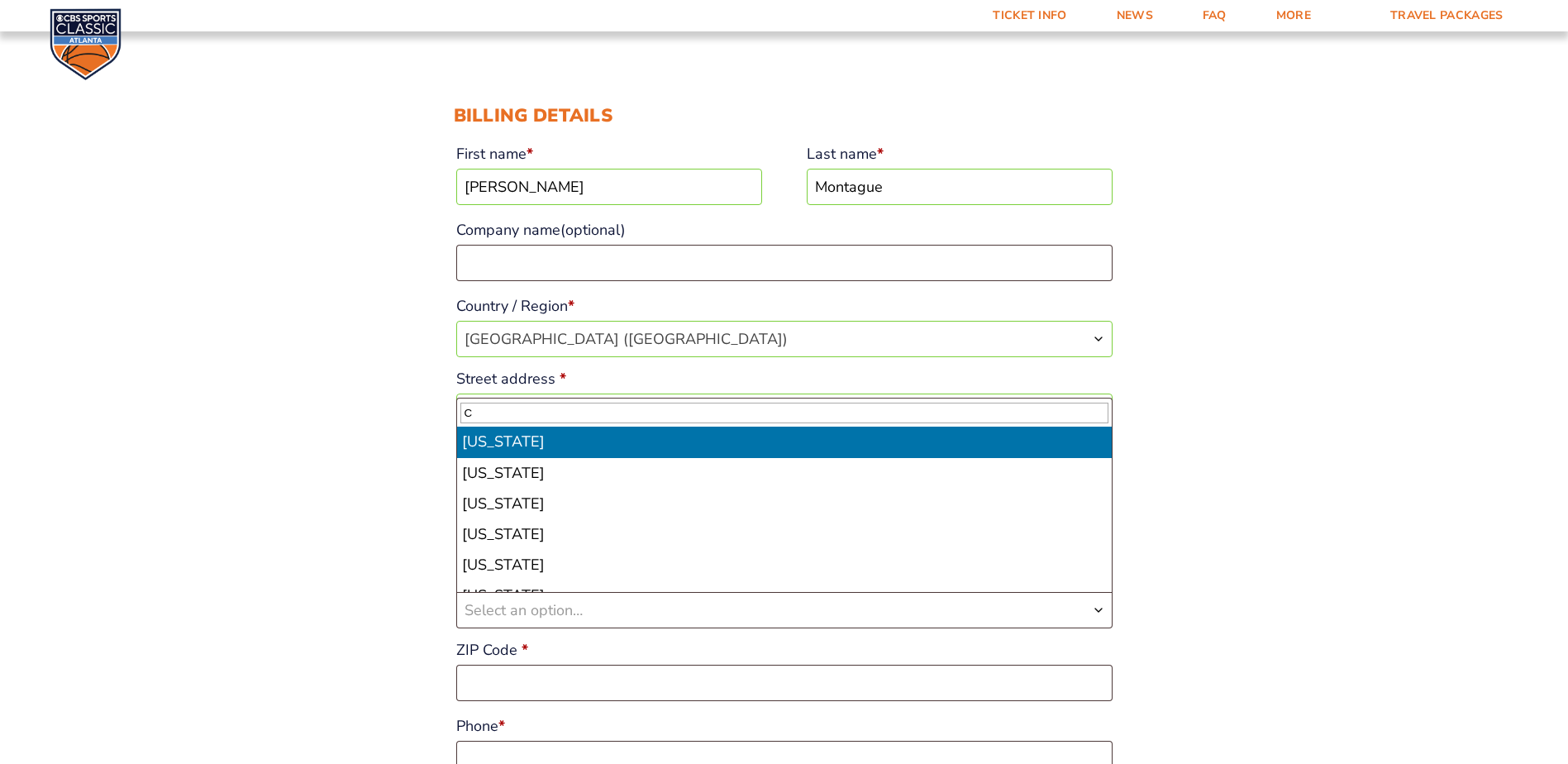
select select "CA"
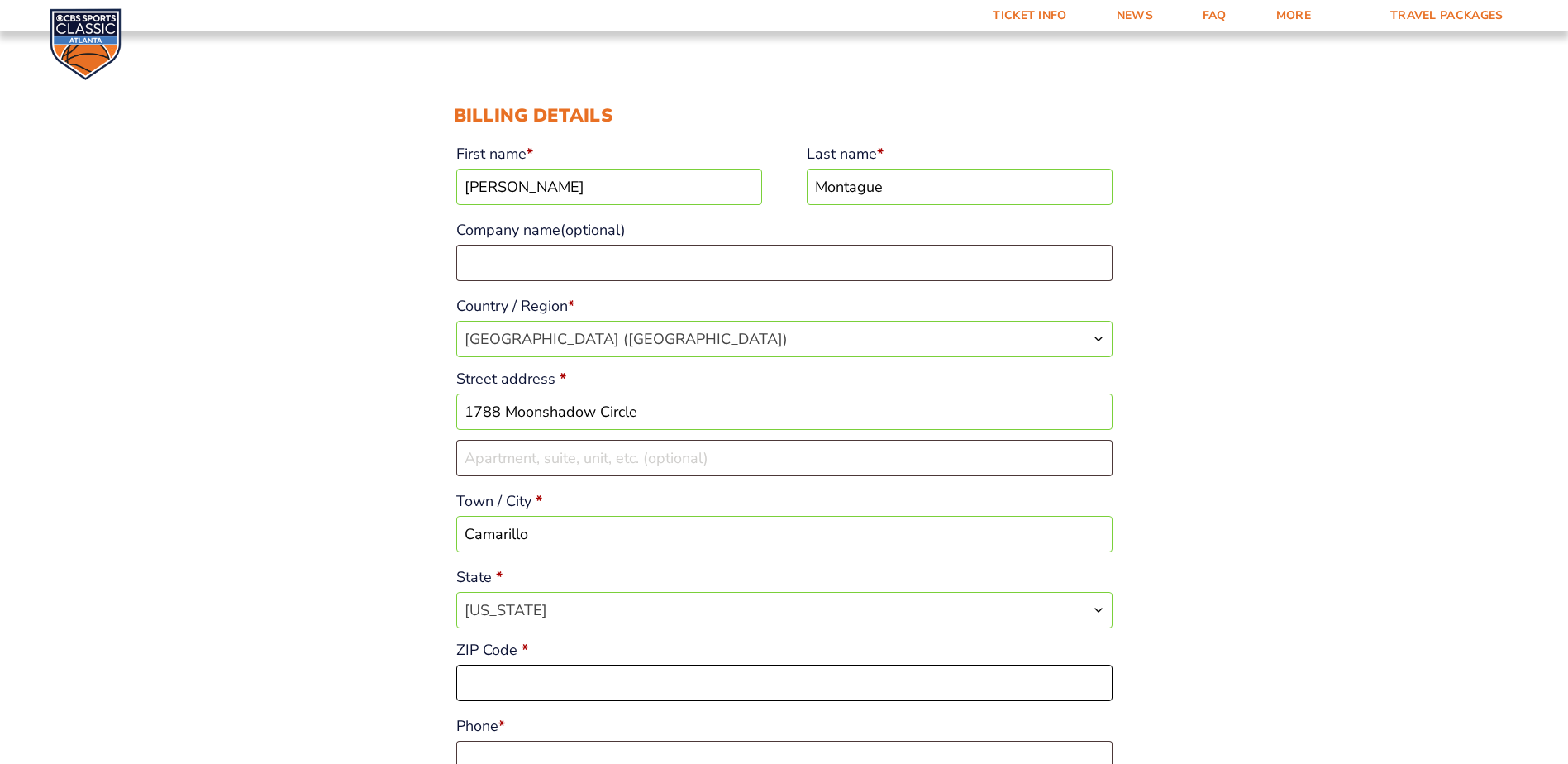
click at [513, 682] on input "ZIP Code *" at bounding box center [784, 682] width 657 height 36
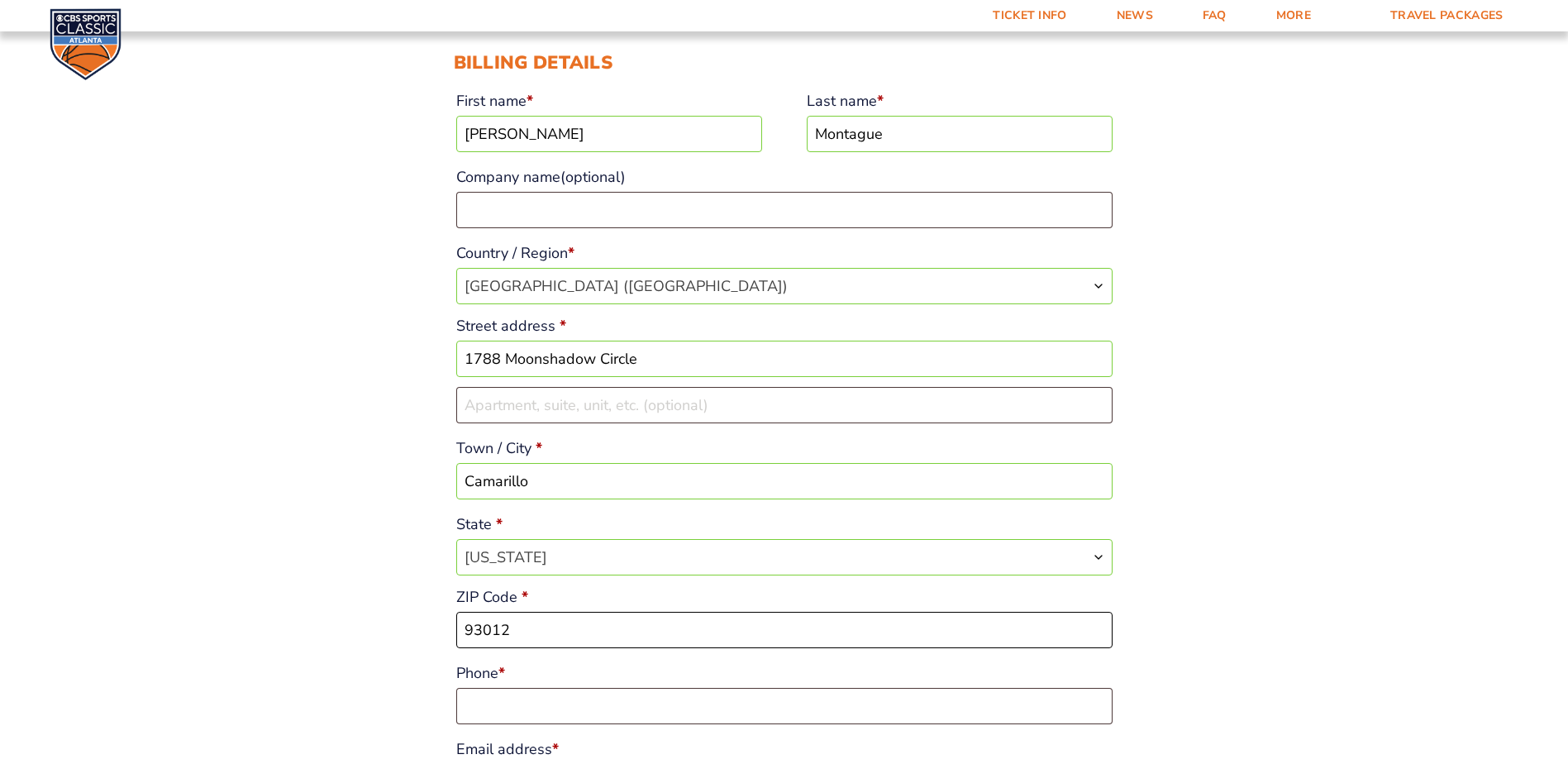
scroll to position [248, 0]
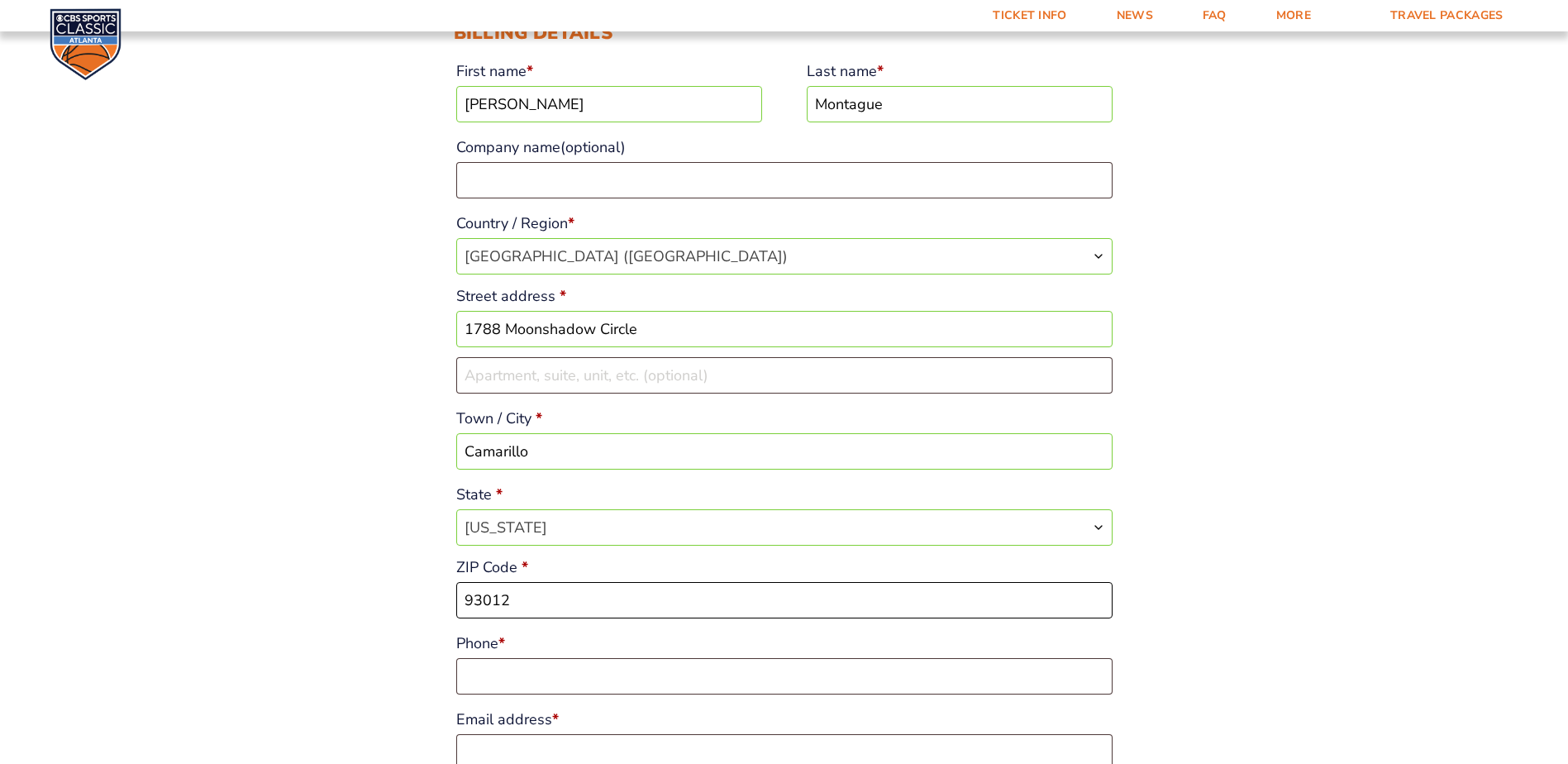
type input "93012"
click at [515, 662] on input "Phone *" at bounding box center [784, 676] width 657 height 36
type input "8597530931"
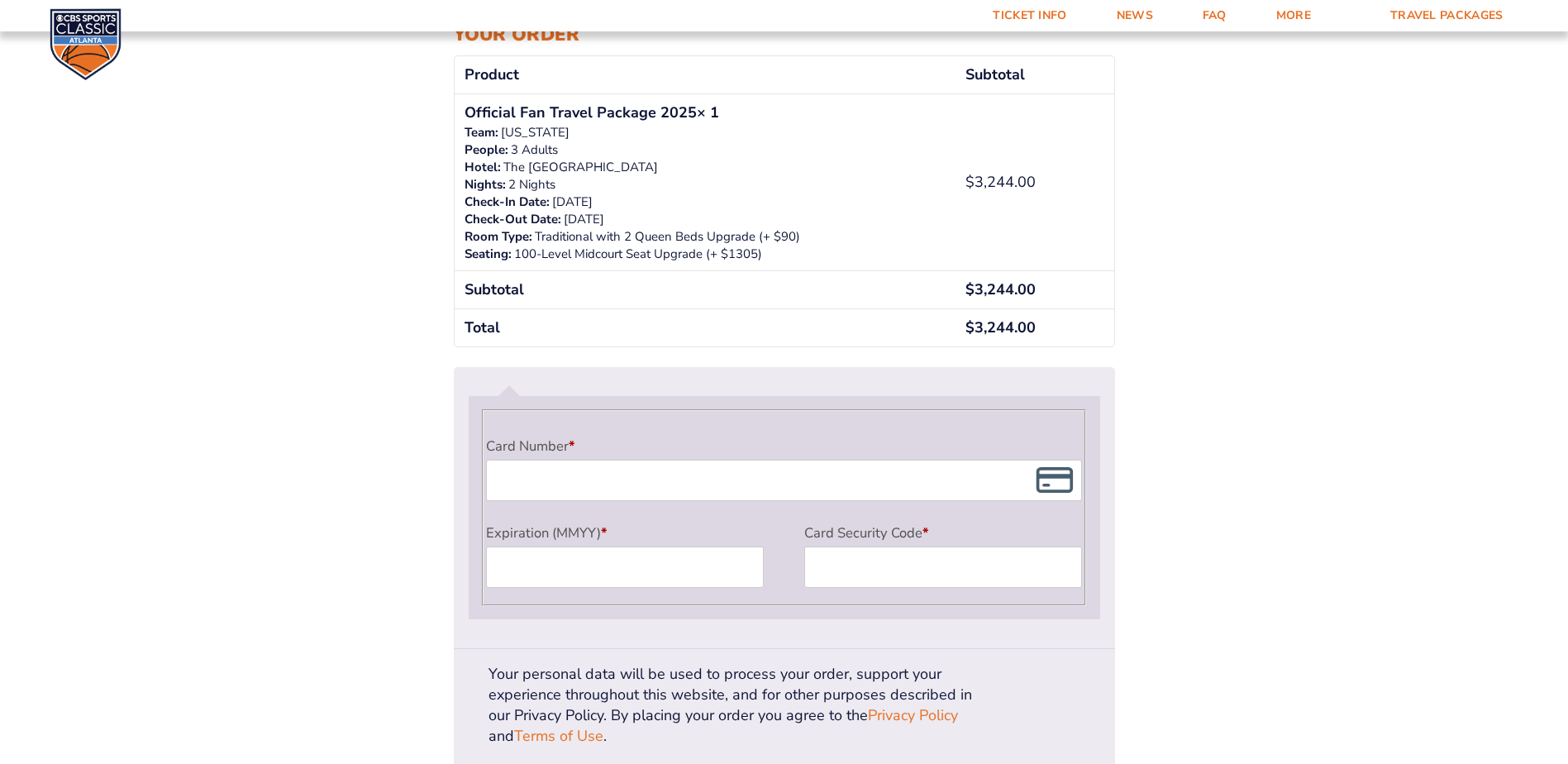
scroll to position [1204, 0]
type input "ccmontague@yahoo.com"
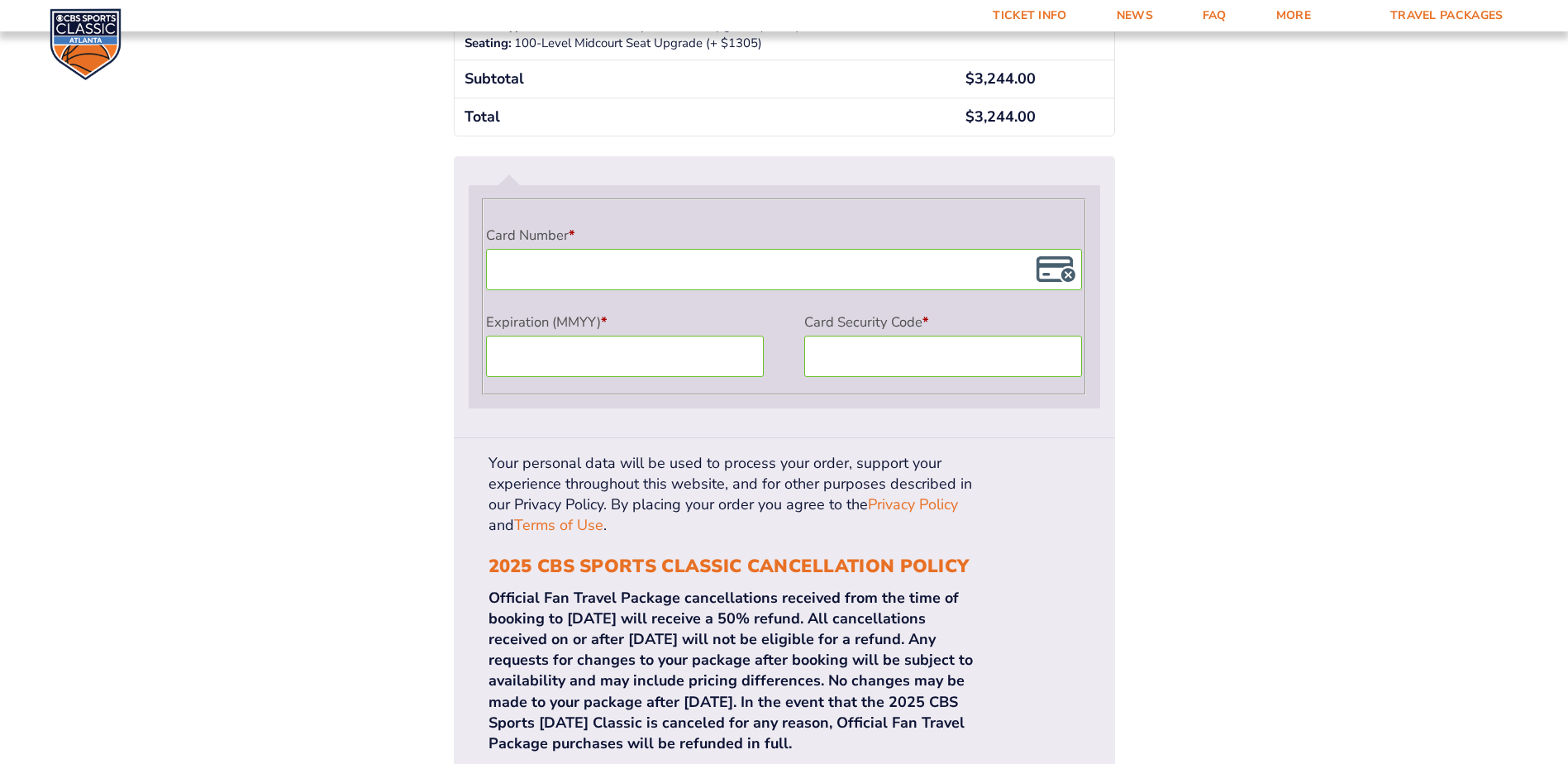
scroll to position [1369, 0]
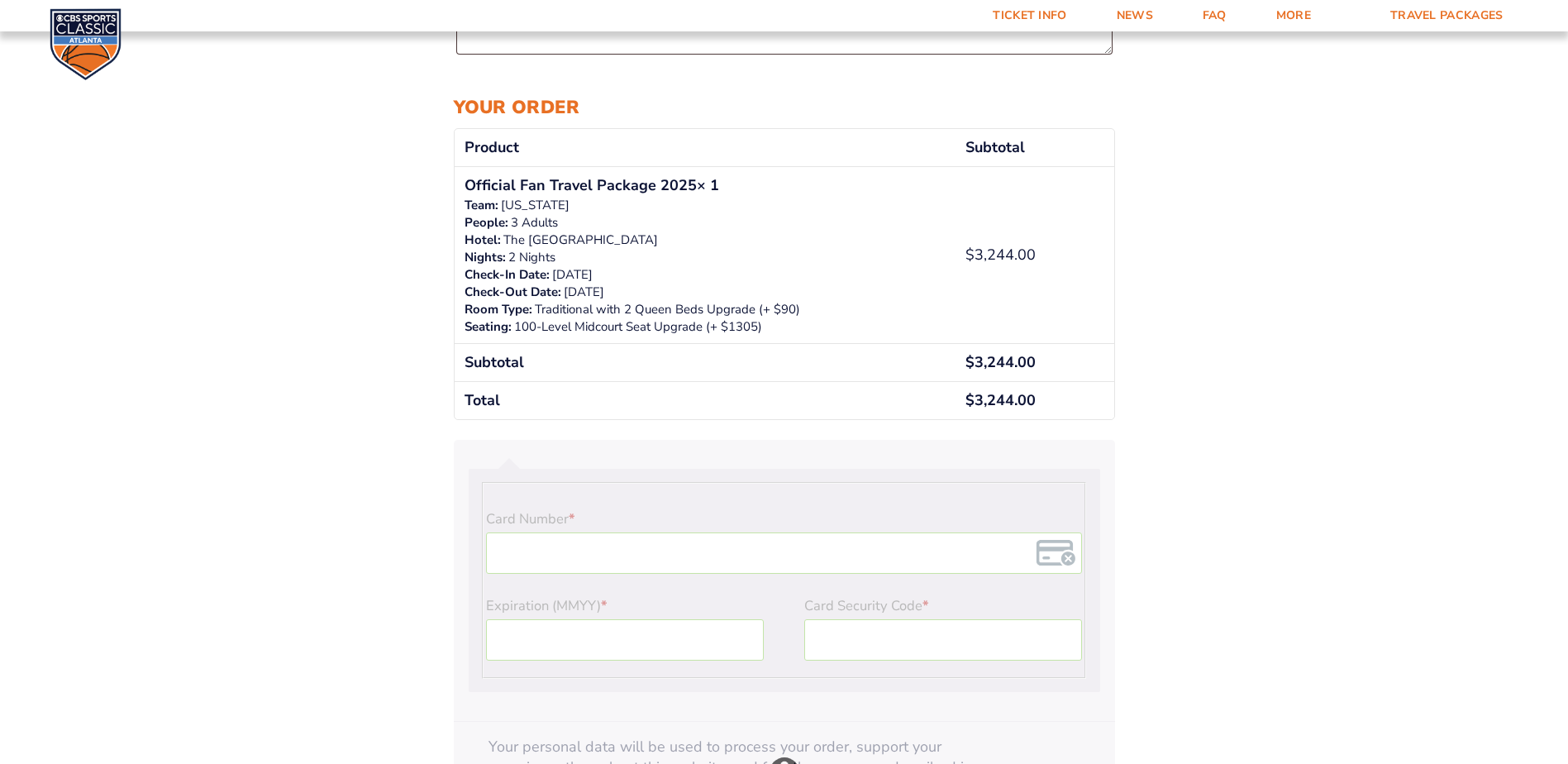
scroll to position [1121, 0]
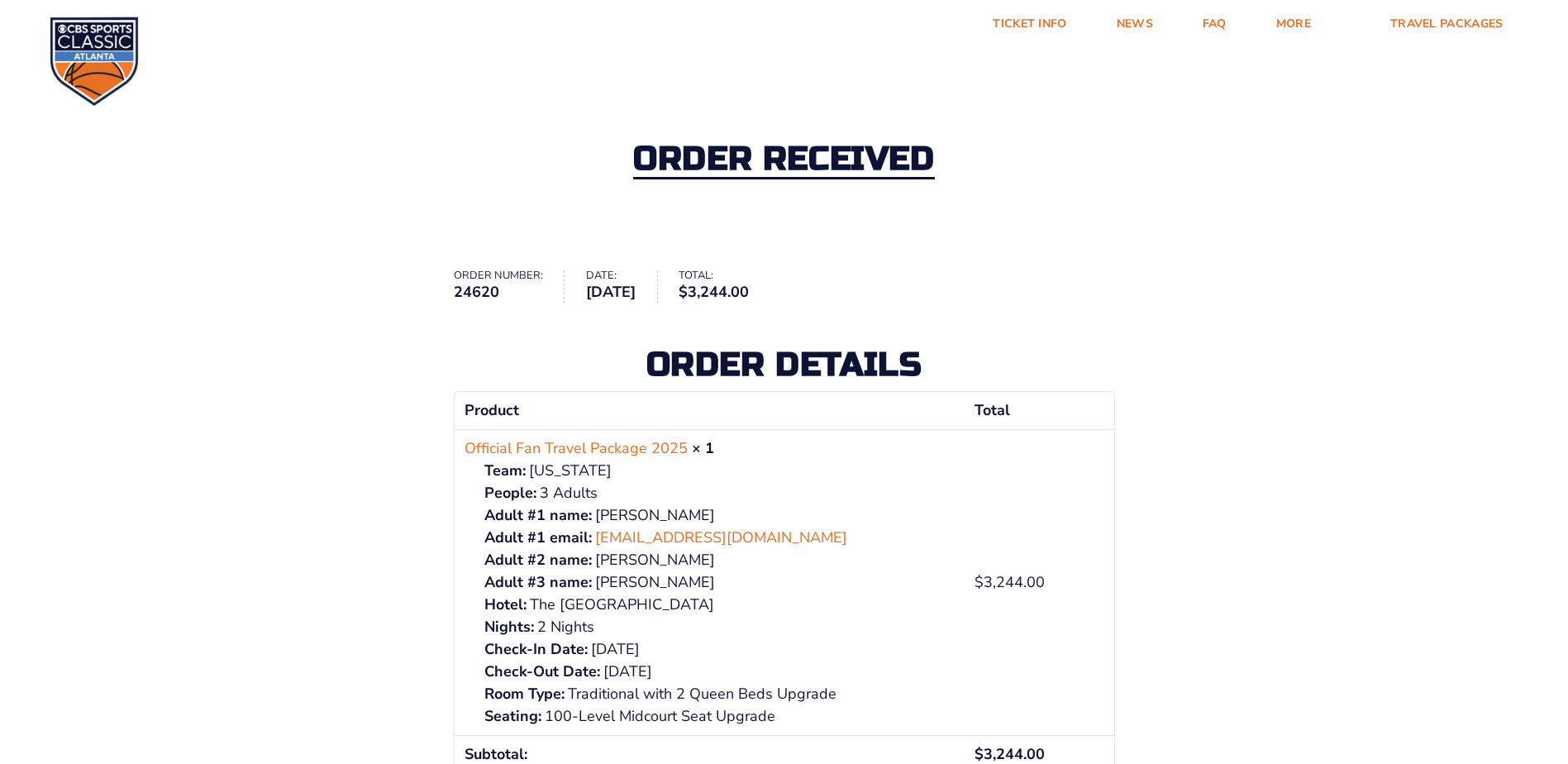
click at [1031, 283] on ul "Order number: 24620 Date: August 12, 2025 Total: $ 3,244.00" at bounding box center [784, 286] width 662 height 33
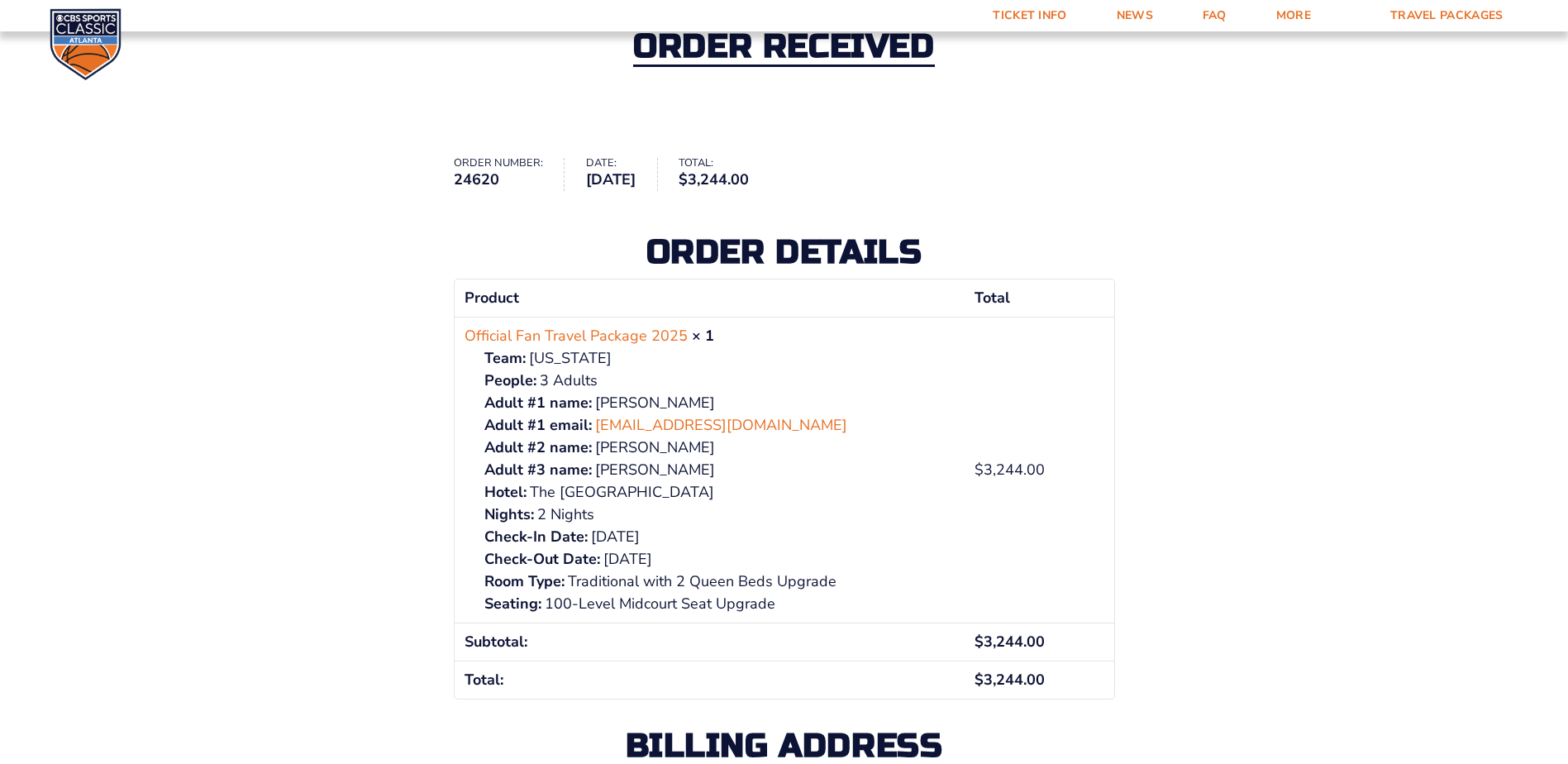
scroll to position [83, 0]
